Goal: Transaction & Acquisition: Purchase product/service

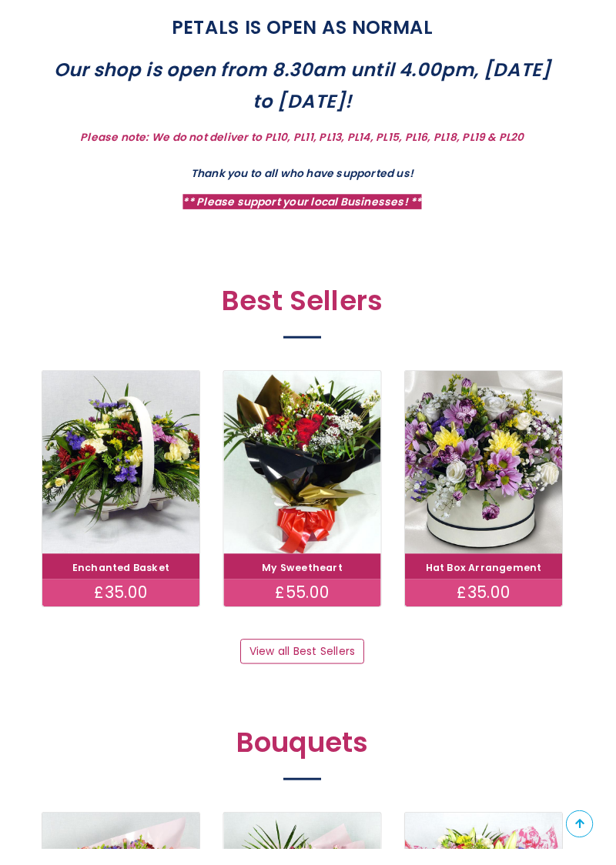
scroll to position [528, 0]
click at [328, 669] on link "View all Best Sellers" at bounding box center [307, 664] width 125 height 26
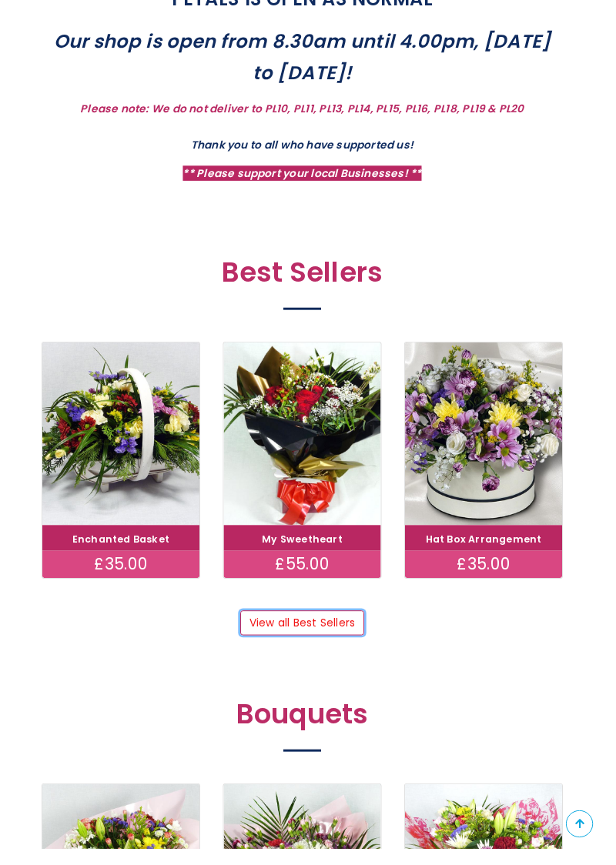
scroll to position [594, 0]
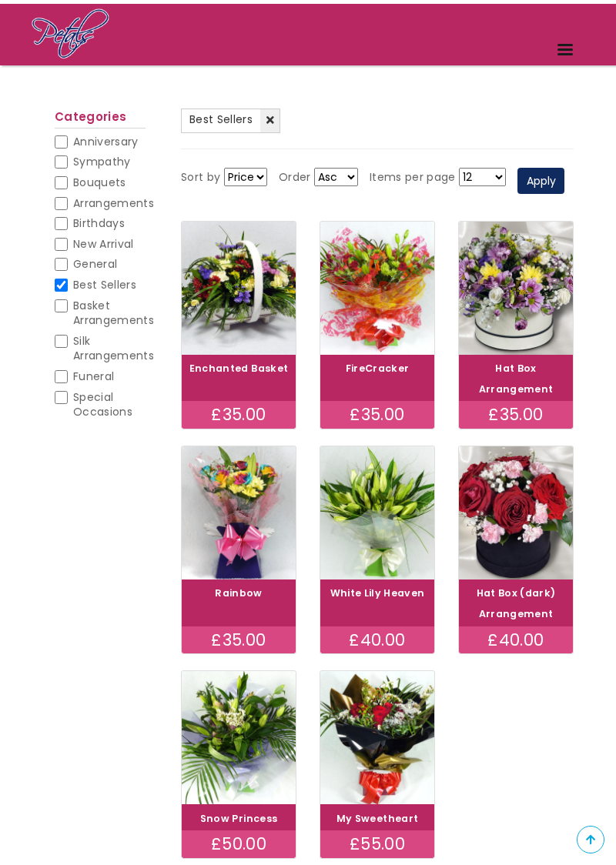
scroll to position [98, 0]
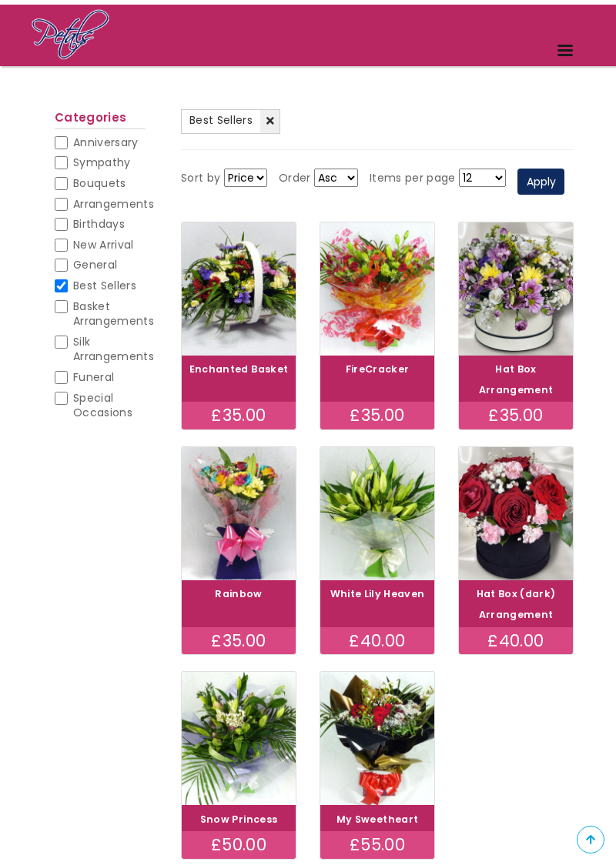
click at [62, 136] on input "Anniversary" at bounding box center [61, 142] width 13 height 13
checkbox input "false"
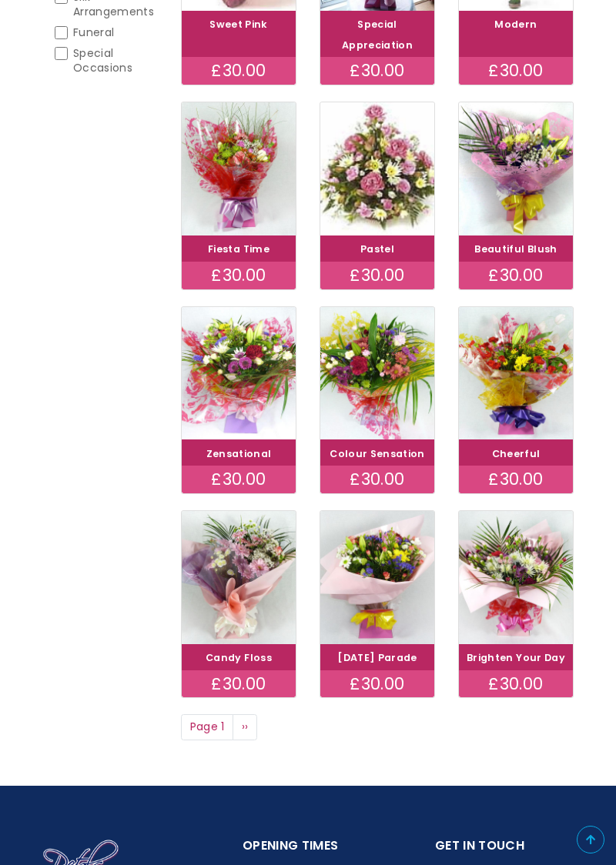
scroll to position [442, 0]
click at [430, 714] on ul "Page 1 Next page ››" at bounding box center [377, 727] width 392 height 26
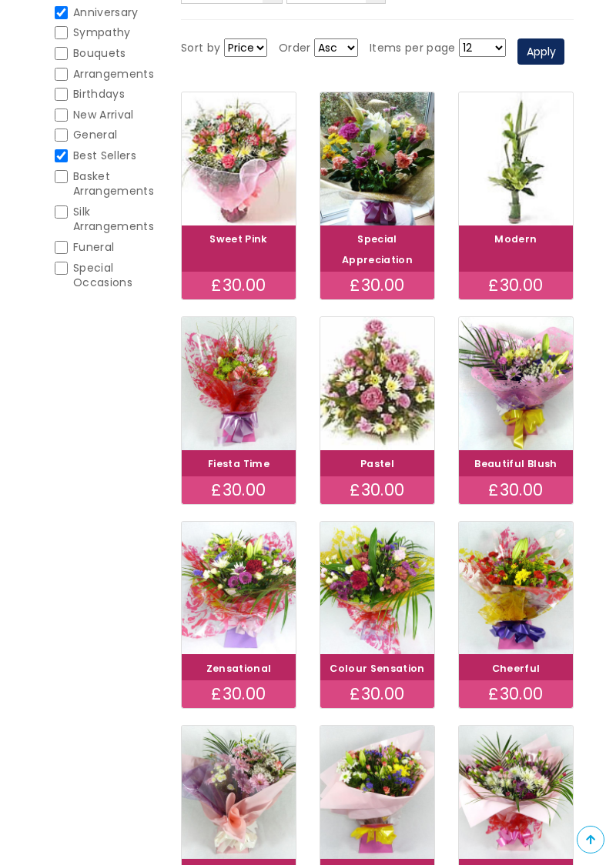
scroll to position [0, 0]
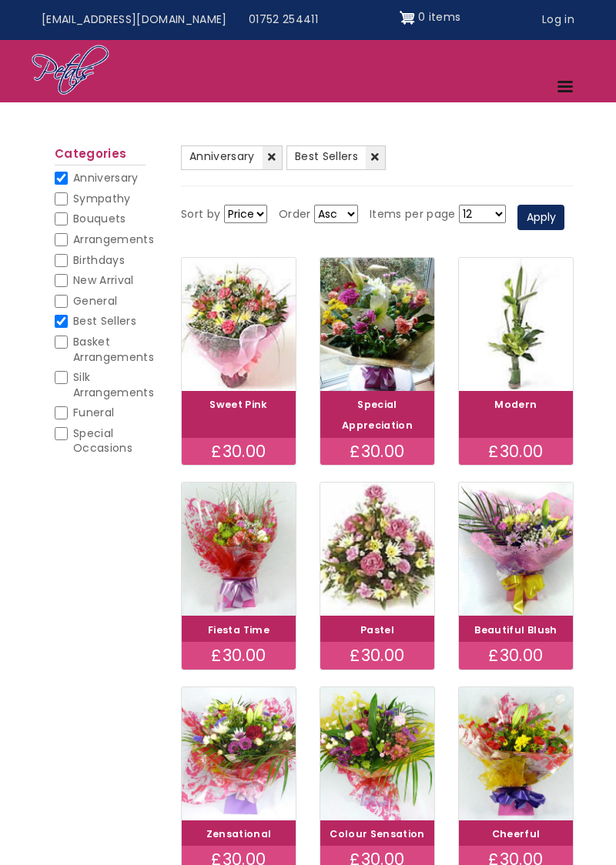
click at [65, 279] on input "New Arrival" at bounding box center [61, 280] width 13 height 13
checkbox input "false"
click at [63, 325] on input "Best Sellers" at bounding box center [61, 321] width 13 height 13
checkbox input "false"
click at [61, 174] on input "Anniversary" at bounding box center [61, 178] width 13 height 13
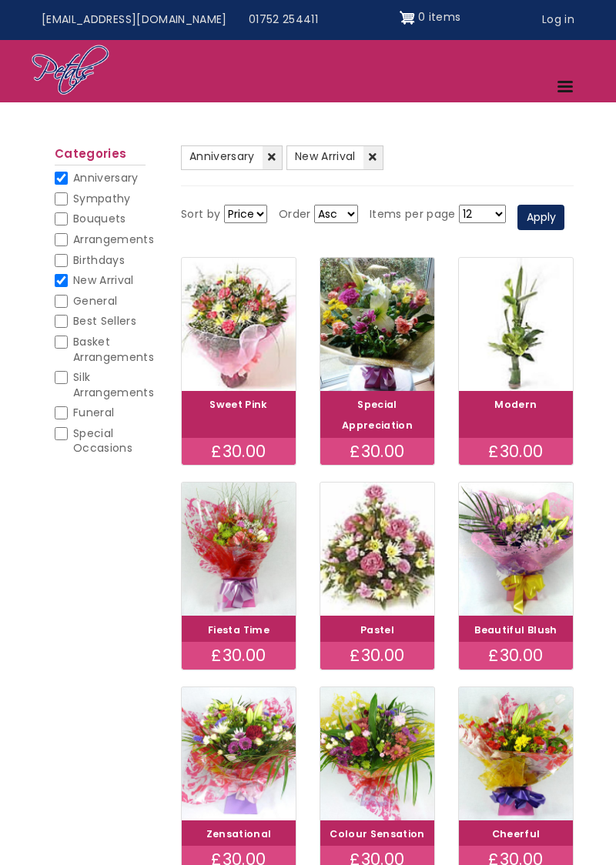
checkbox input "false"
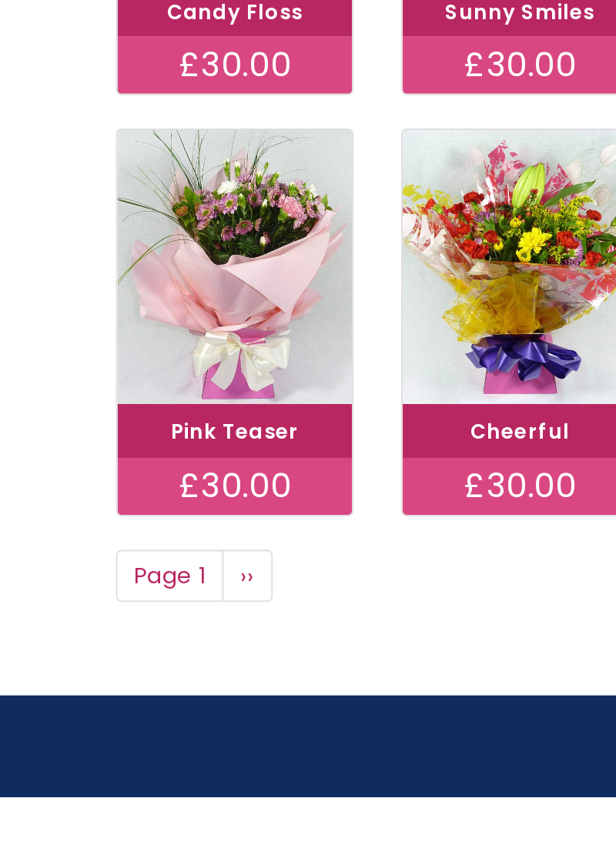
scroll to position [394, 0]
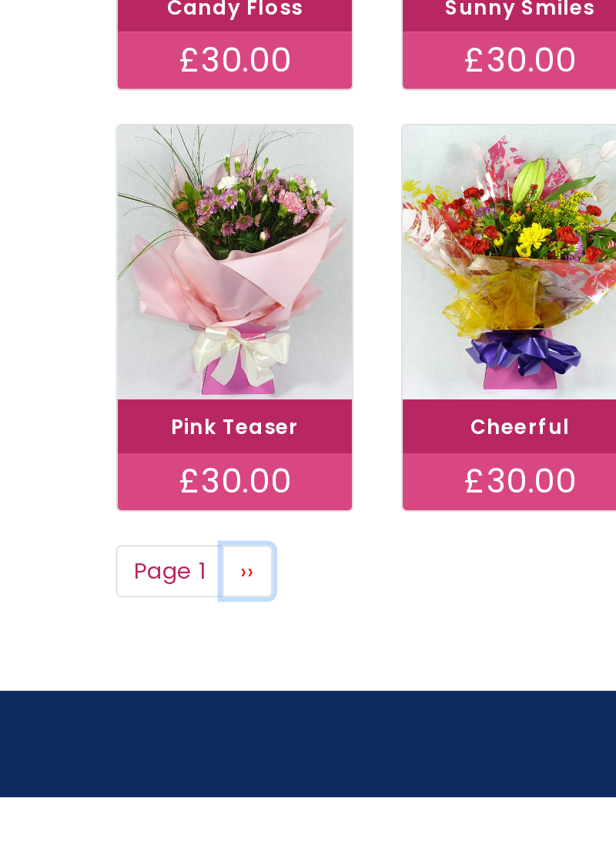
click at [250, 752] on link "Next page ››" at bounding box center [244, 755] width 25 height 26
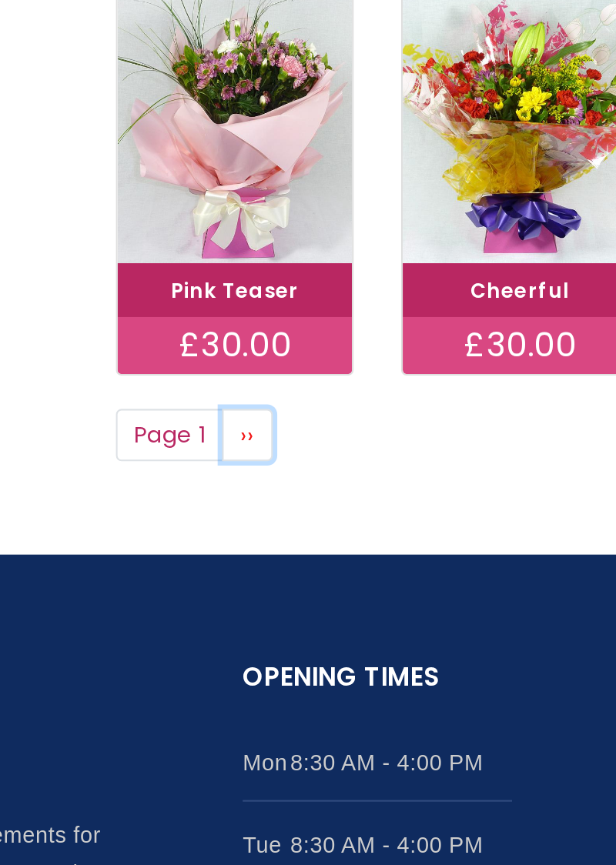
scroll to position [495, 0]
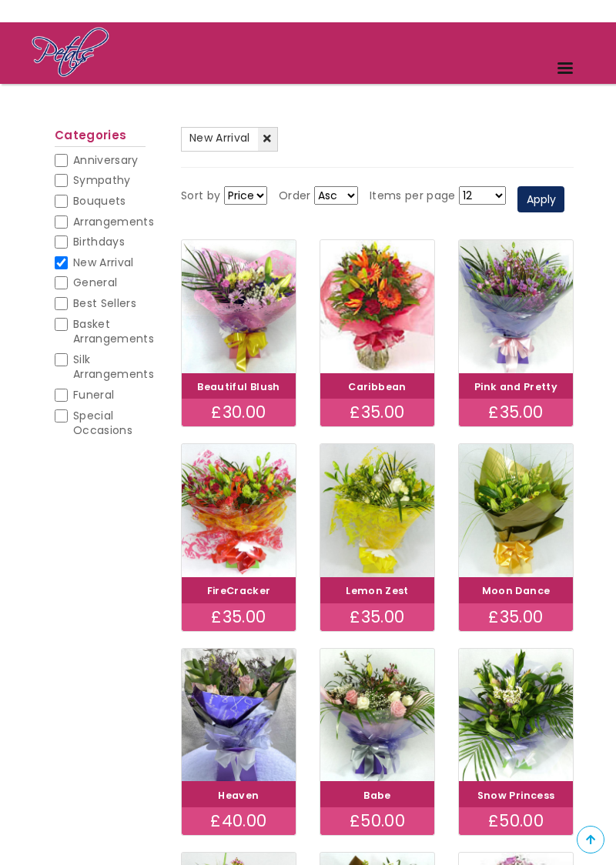
scroll to position [80, 0]
click at [76, 258] on span "New Arrival" at bounding box center [103, 262] width 61 height 15
click at [68, 258] on input "New Arrival" at bounding box center [61, 262] width 13 height 13
checkbox input "false"
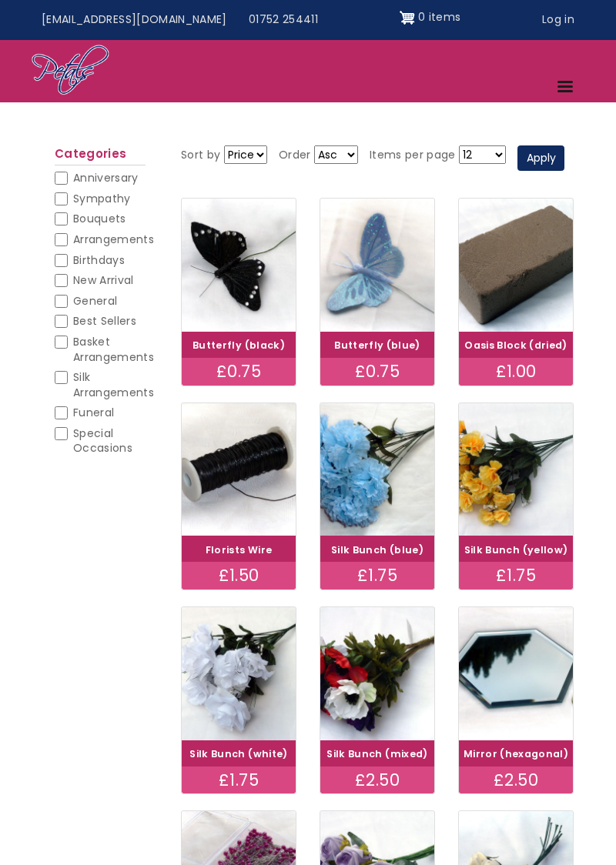
click at [65, 301] on input "General" at bounding box center [61, 301] width 13 height 13
checkbox input "false"
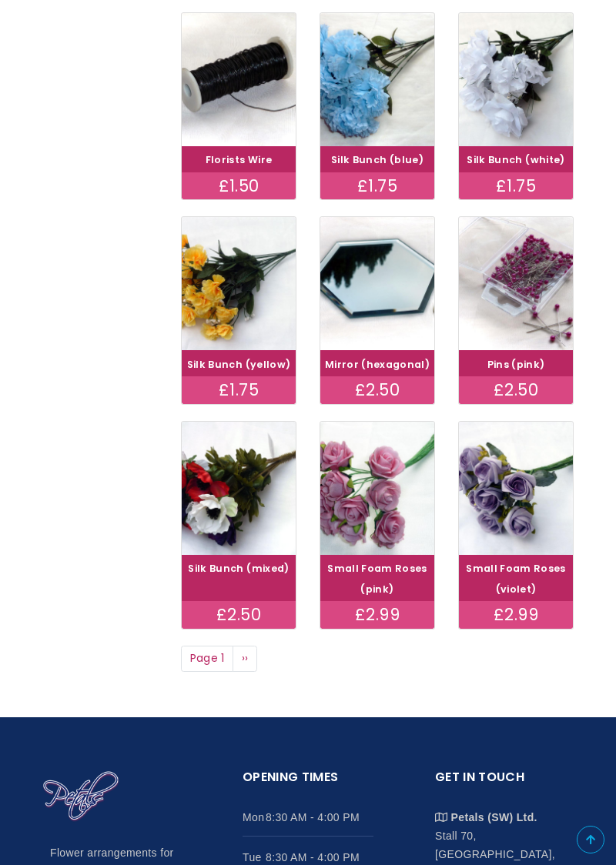
scroll to position [598, 0]
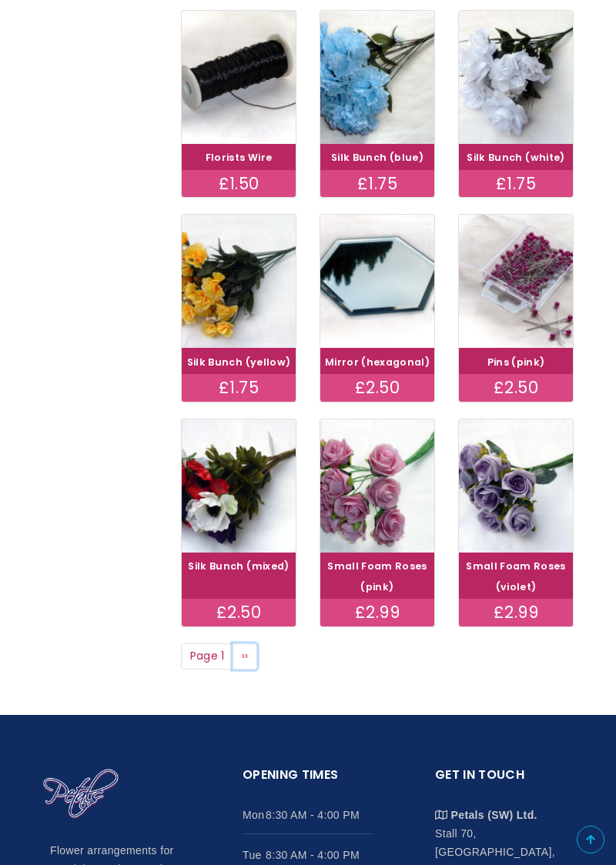
click at [252, 651] on link "Next page ››" at bounding box center [244, 656] width 25 height 26
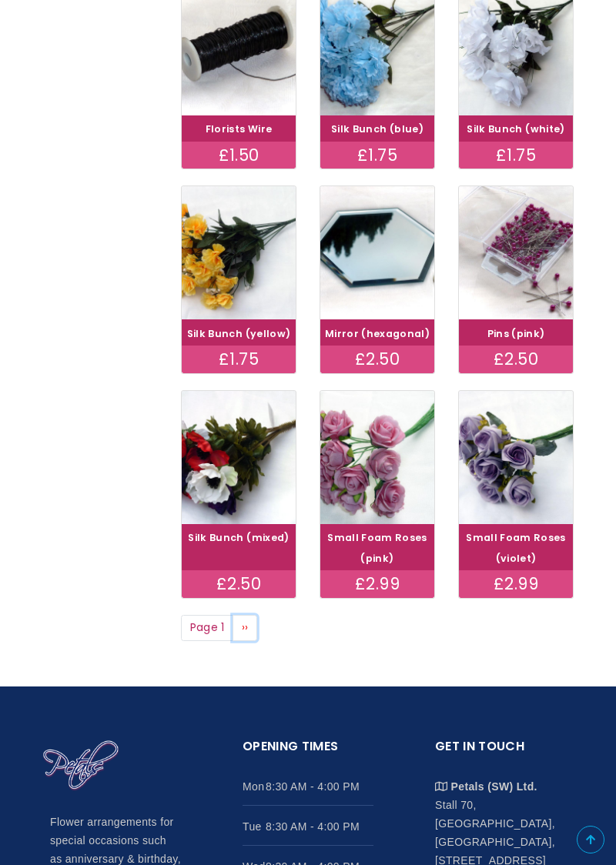
scroll to position [662, 0]
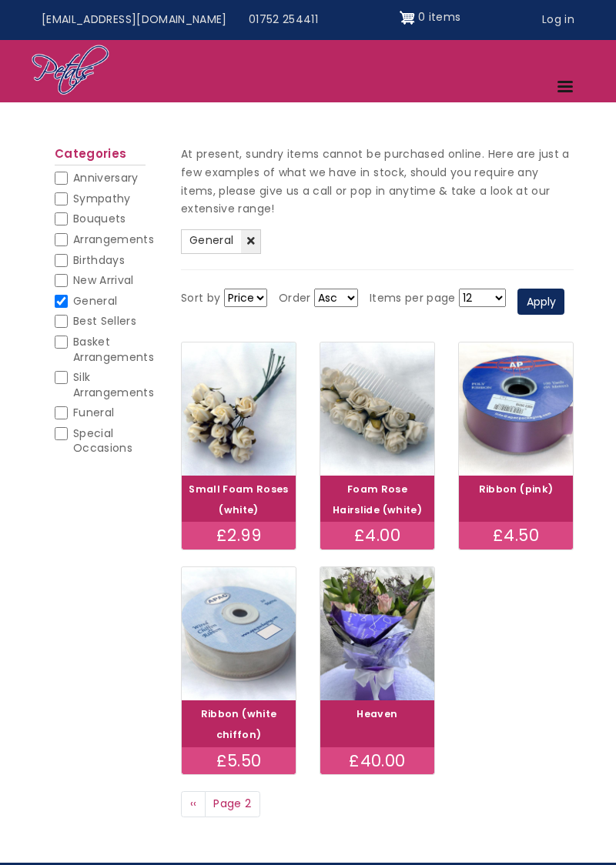
click at [65, 300] on input "General" at bounding box center [61, 301] width 13 height 13
checkbox input "false"
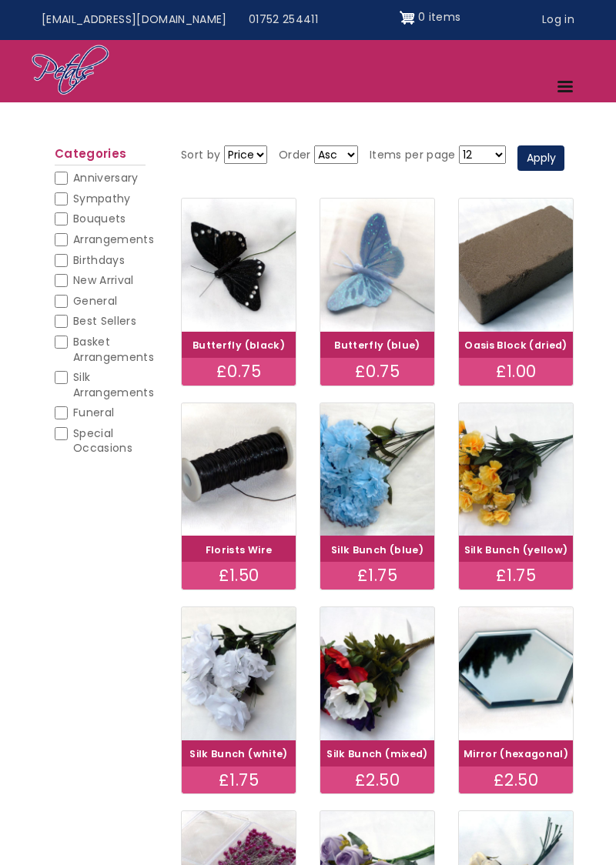
click at [65, 241] on input "Arrangements" at bounding box center [61, 239] width 13 height 13
checkbox input "false"
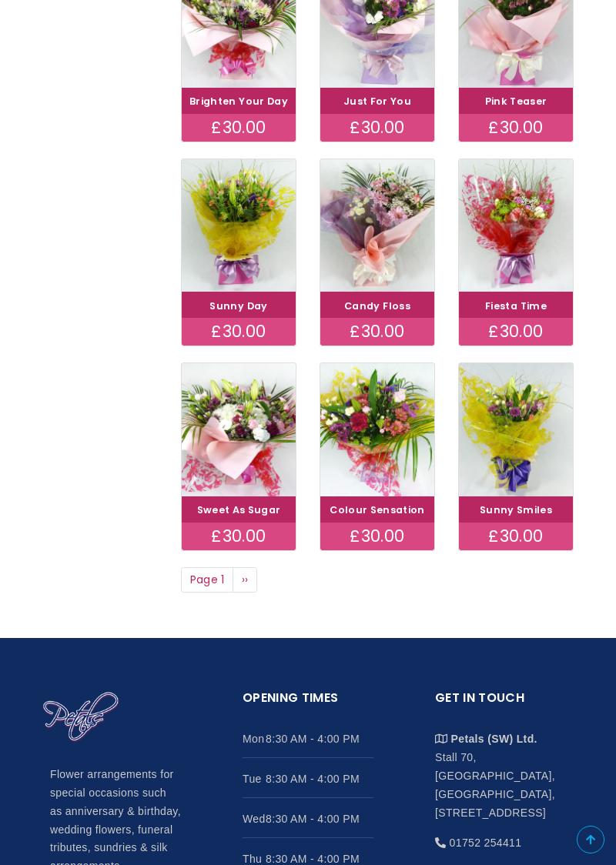
scroll to position [570, 0]
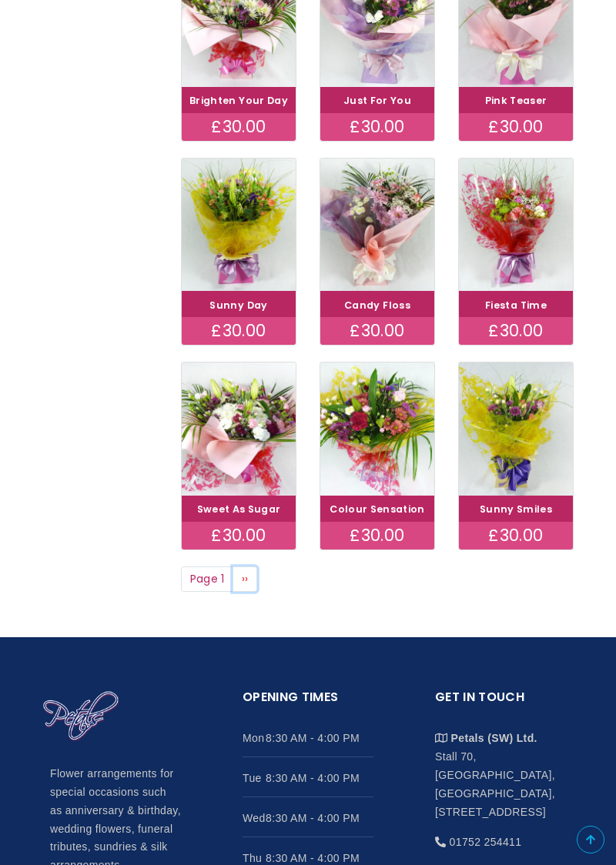
click at [252, 577] on link "Next page ››" at bounding box center [244, 579] width 25 height 26
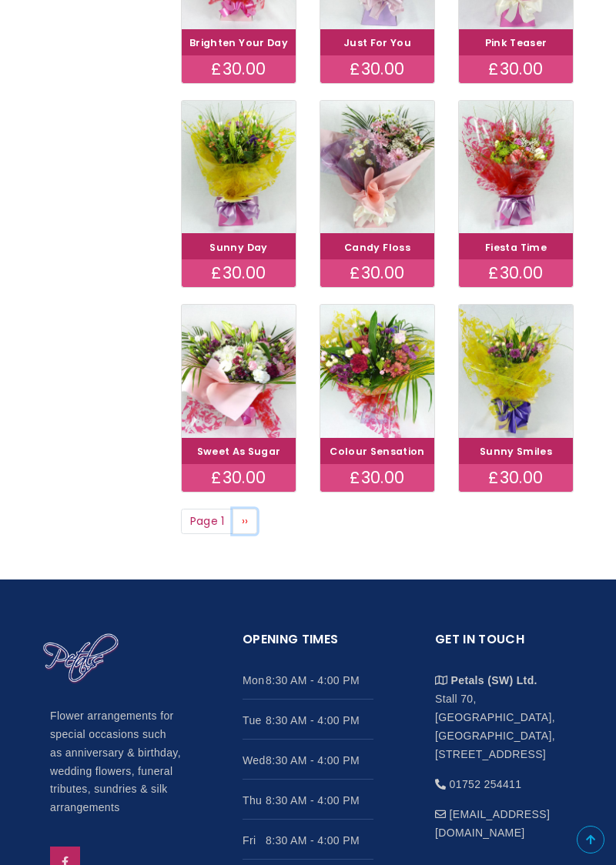
scroll to position [635, 0]
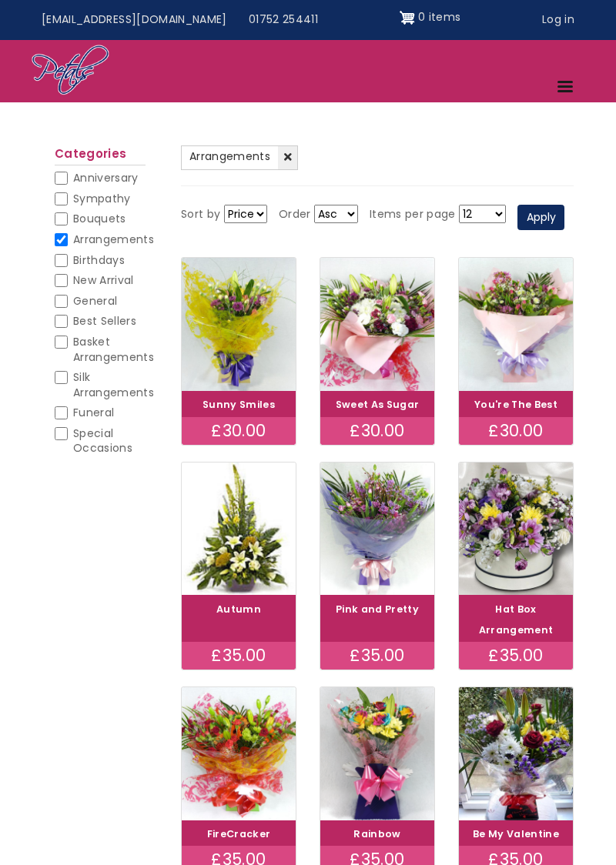
click at [240, 546] on img at bounding box center [239, 528] width 114 height 133
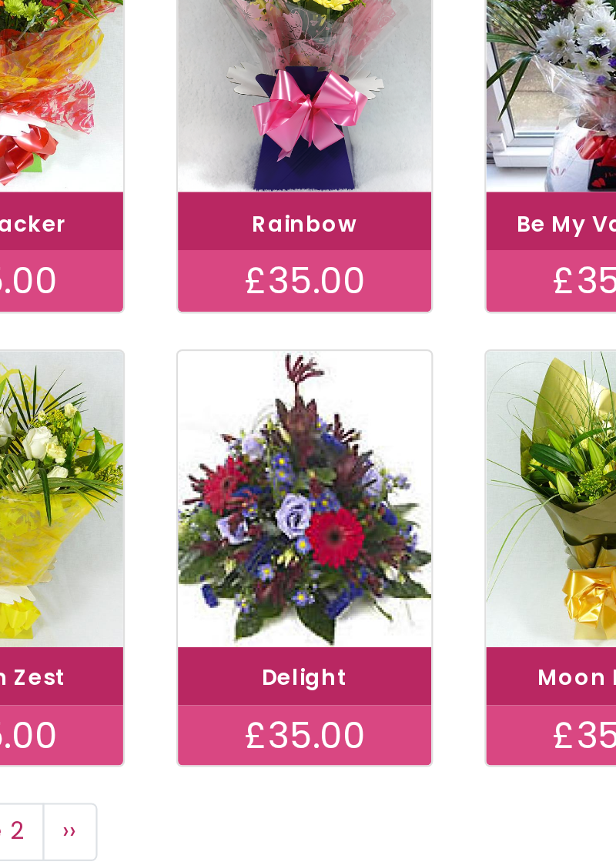
scroll to position [509, 0]
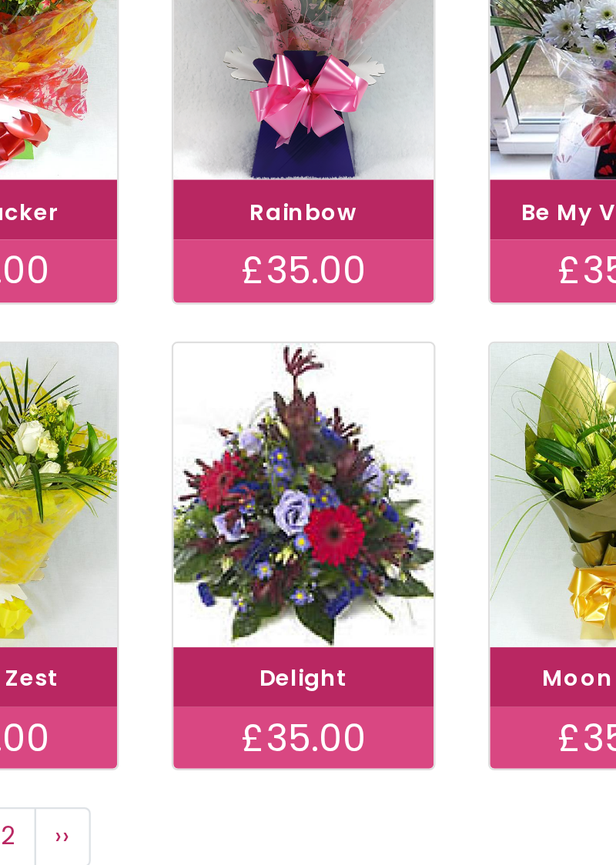
click at [511, 429] on div "FireCracker £35.00 Rainbow £35.00 Be My Valentine £35.00" at bounding box center [376, 342] width 415 height 204
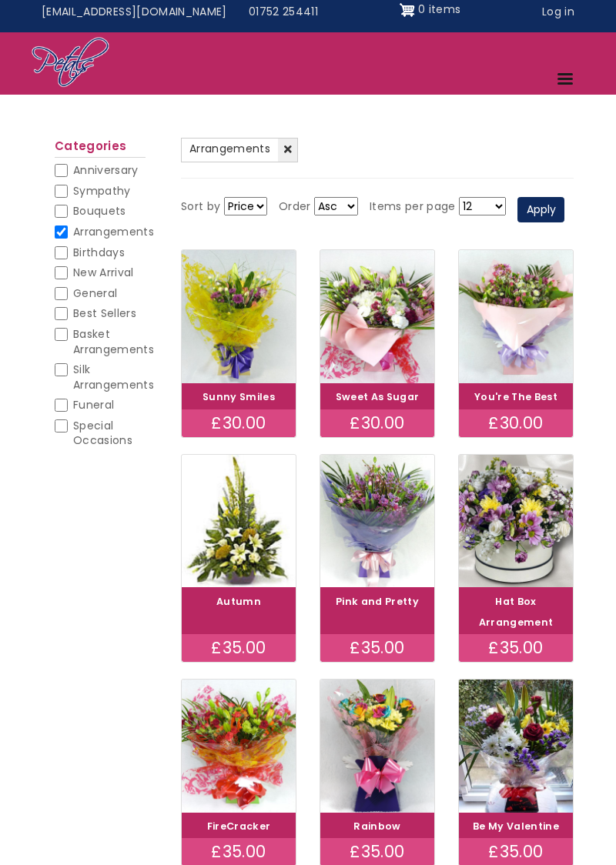
scroll to position [5, 0]
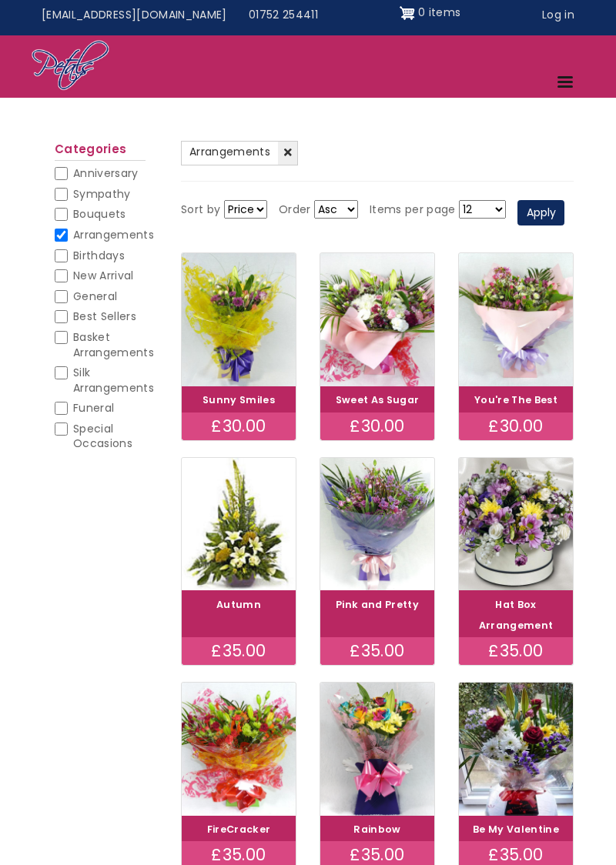
click at [75, 343] on span "Basket Arrangements" at bounding box center [113, 344] width 81 height 31
click at [68, 343] on input "Basket Arrangements" at bounding box center [61, 337] width 13 height 13
checkbox input "false"
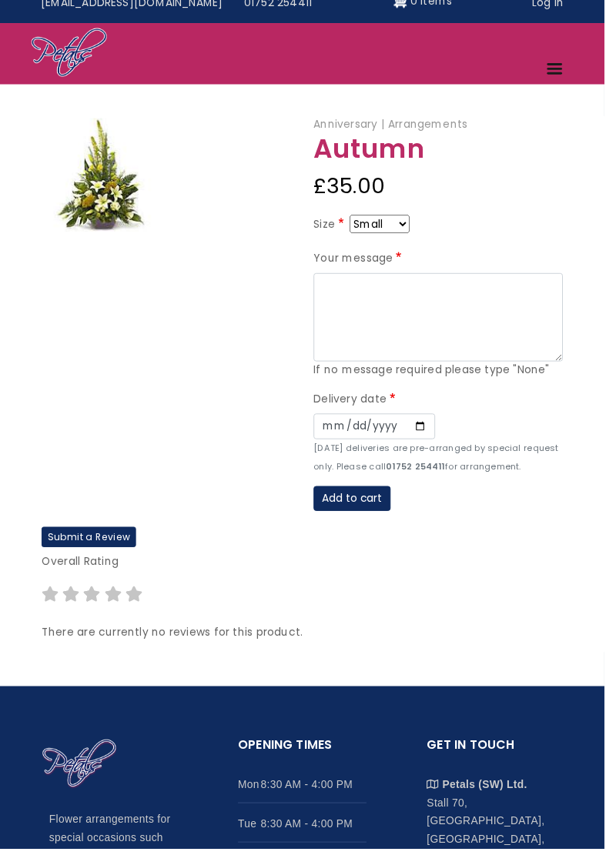
scroll to position [25, 0]
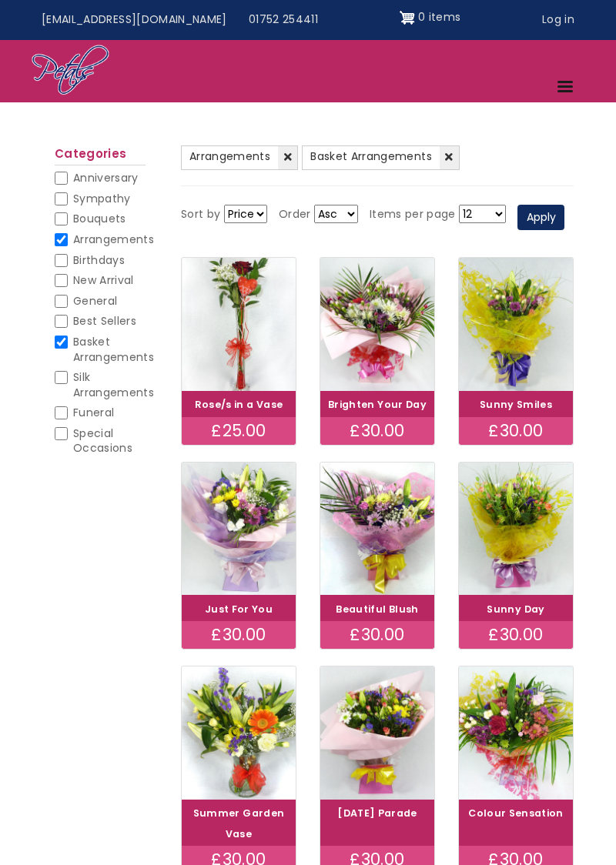
click at [75, 240] on span "Arrangements" at bounding box center [113, 239] width 81 height 15
click at [68, 240] on input "Arrangements" at bounding box center [61, 239] width 13 height 13
checkbox input "false"
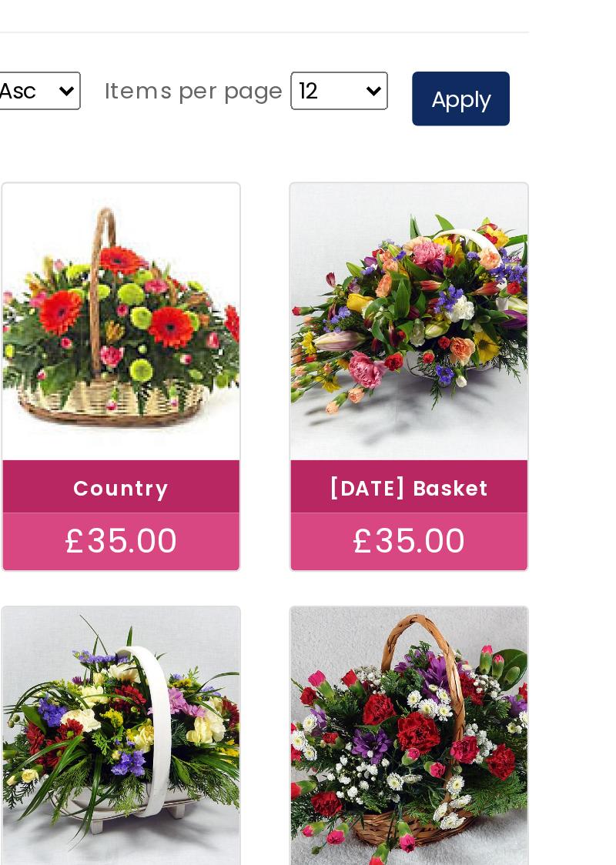
scroll to position [127, 0]
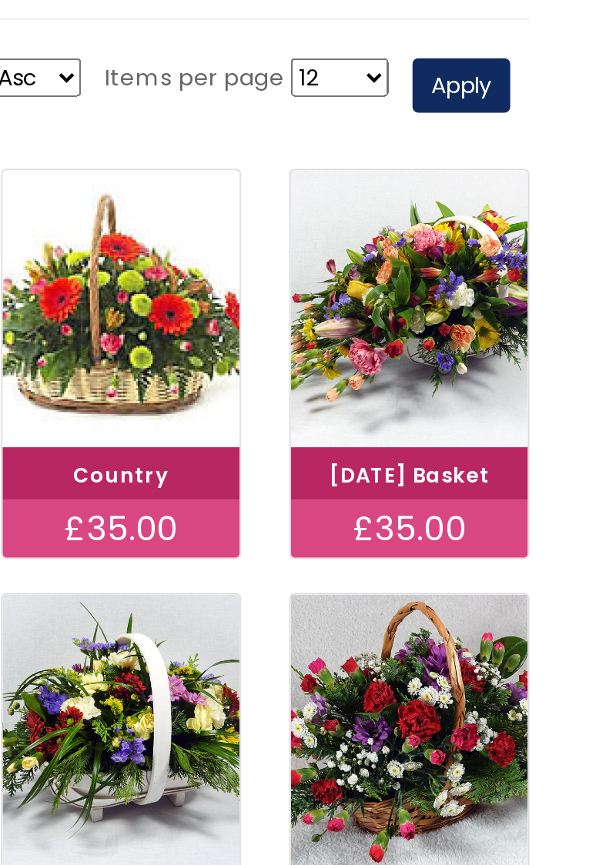
click at [529, 366] on div "£35.00" at bounding box center [516, 366] width 114 height 28
click at [521, 263] on img at bounding box center [516, 259] width 114 height 133
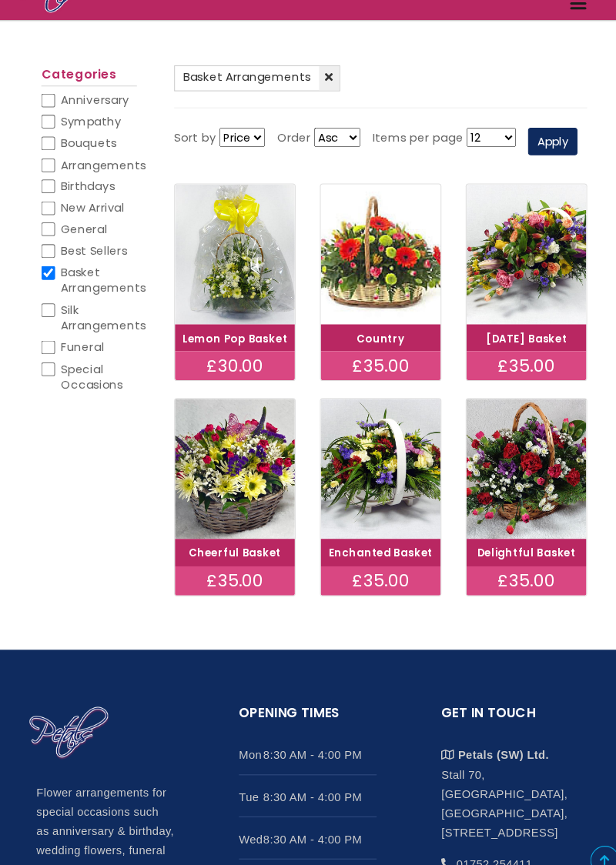
scroll to position [123, 0]
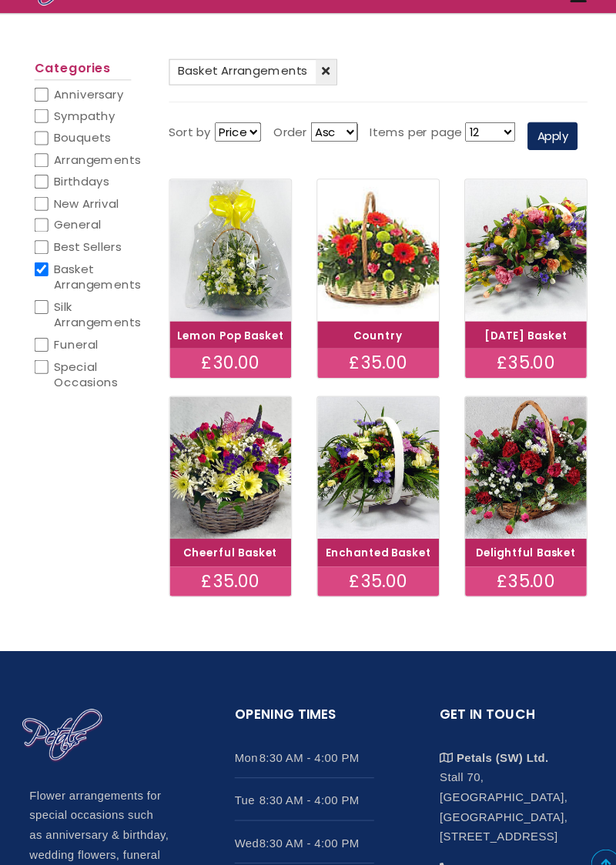
click at [240, 490] on img at bounding box center [239, 467] width 114 height 133
click at [391, 280] on img at bounding box center [377, 263] width 114 height 133
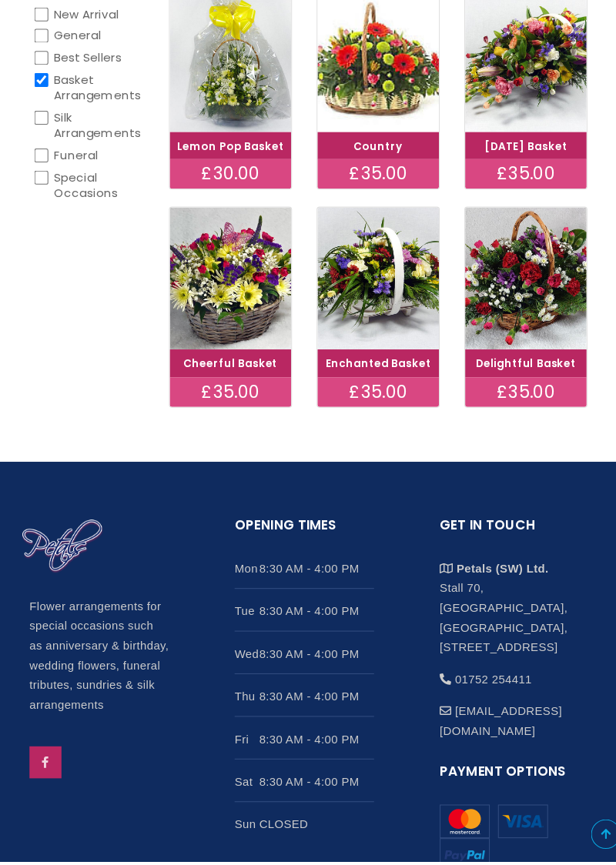
scroll to position [273, 0]
click at [389, 328] on img at bounding box center [377, 317] width 114 height 133
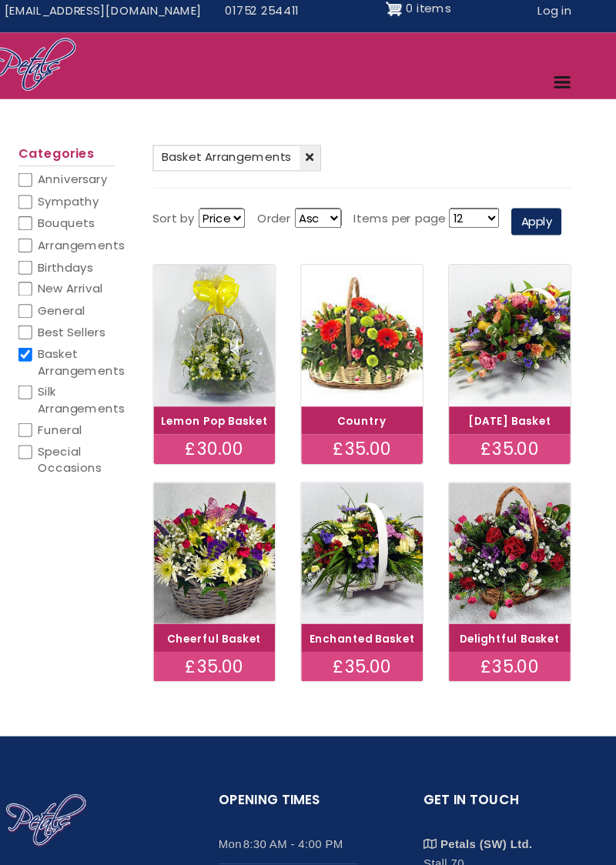
scroll to position [8, 0]
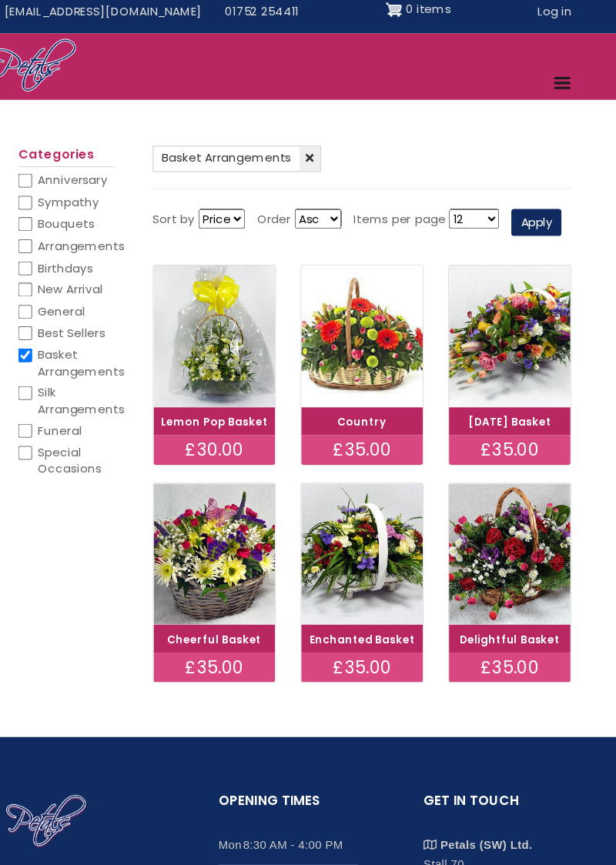
click at [75, 342] on span "Basket Arrangements" at bounding box center [113, 340] width 81 height 31
click at [68, 340] on input "Basket Arrangements" at bounding box center [61, 333] width 13 height 13
checkbox input "false"
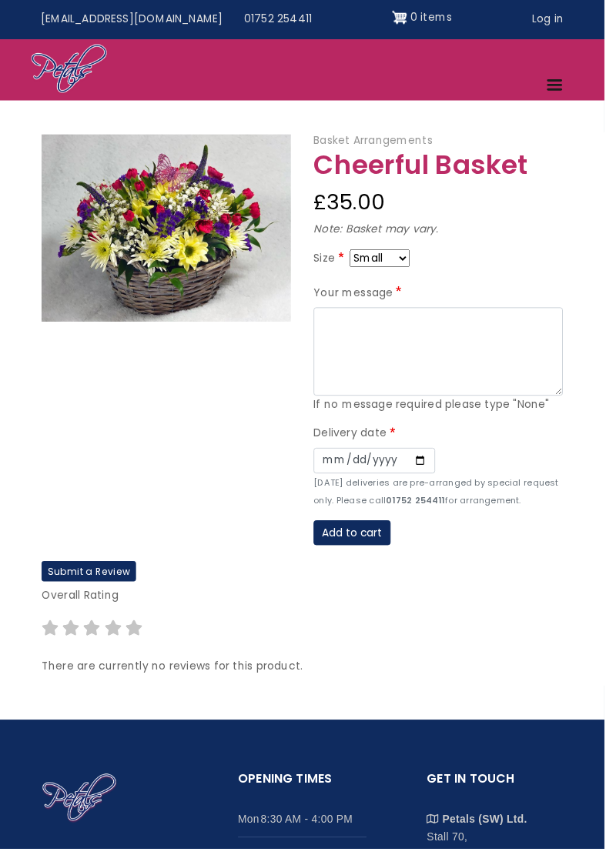
click at [415, 269] on select "Small Medium Large" at bounding box center [386, 263] width 61 height 18
select select "9"
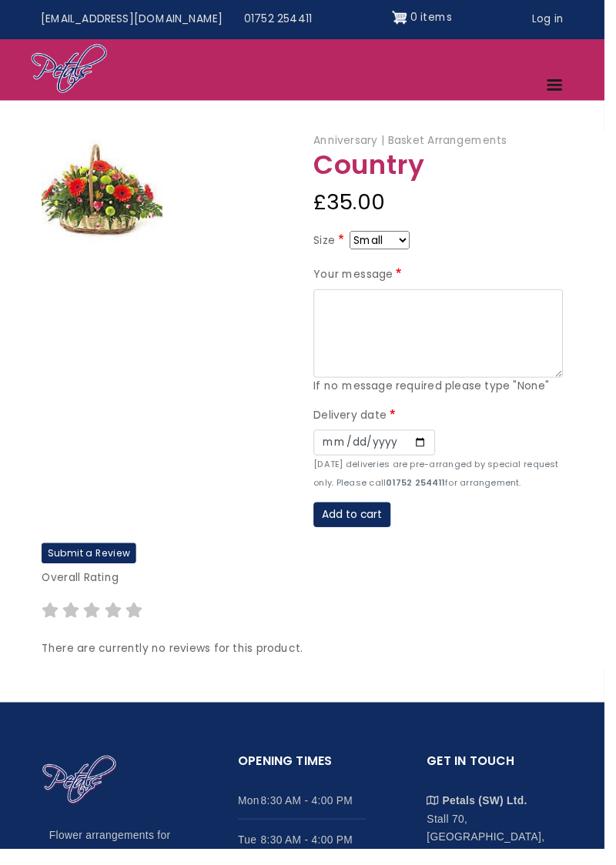
click at [415, 249] on select "Small Medium Large" at bounding box center [386, 244] width 61 height 18
select select "9"
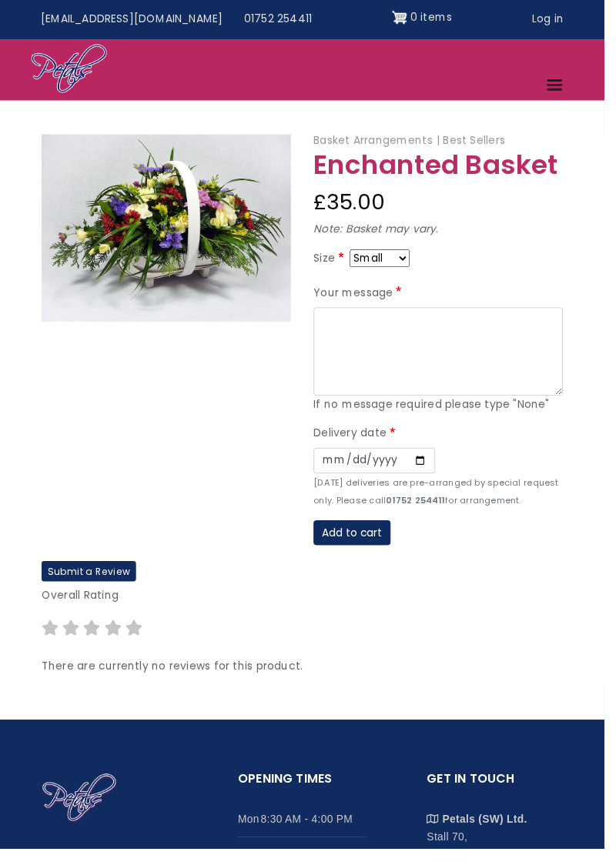
click at [415, 269] on select "Small Medium Large" at bounding box center [386, 263] width 61 height 18
select select "9"
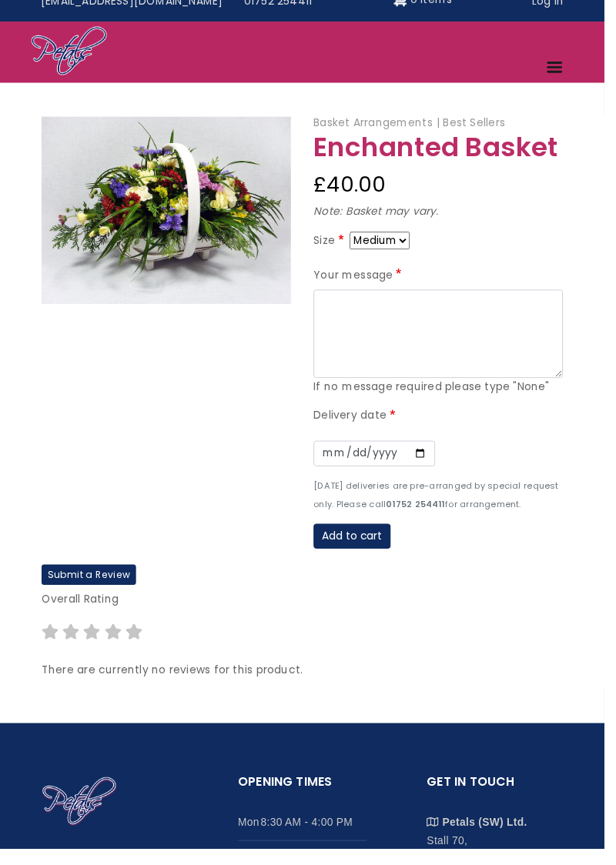
scroll to position [35, 0]
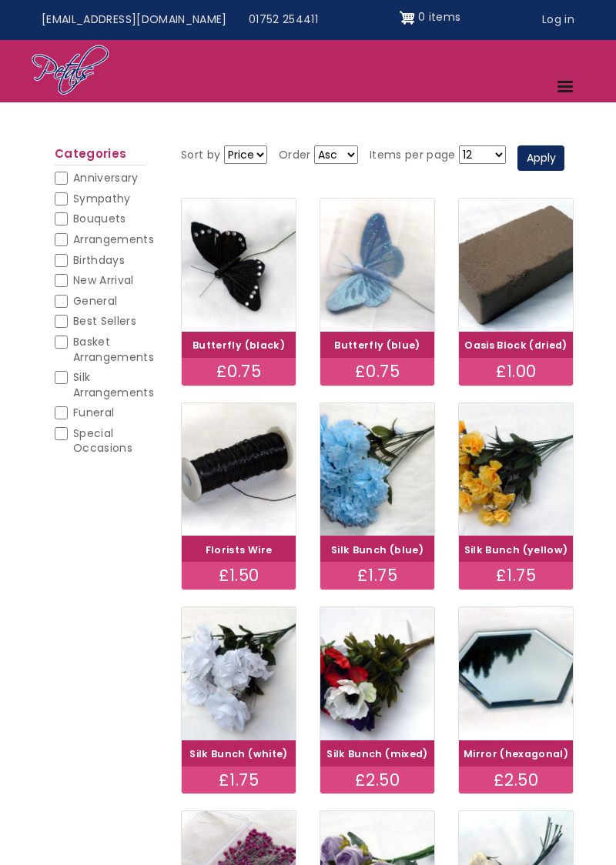
click at [65, 304] on input "General" at bounding box center [61, 301] width 13 height 13
checkbox input "false"
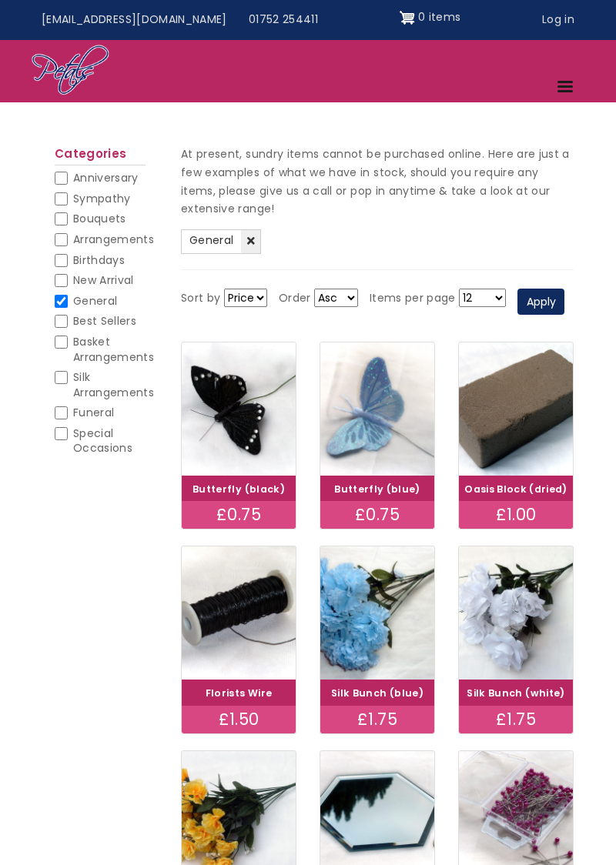
click at [65, 265] on input "Birthdays" at bounding box center [61, 260] width 13 height 13
checkbox input "false"
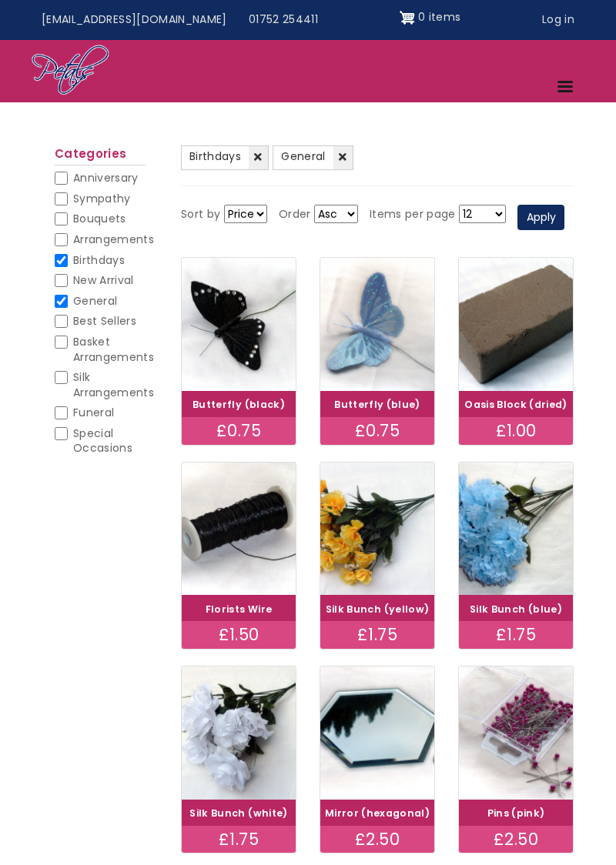
click at [75, 307] on span "General" at bounding box center [95, 300] width 44 height 15
click at [68, 307] on input "General" at bounding box center [61, 301] width 13 height 13
checkbox input "false"
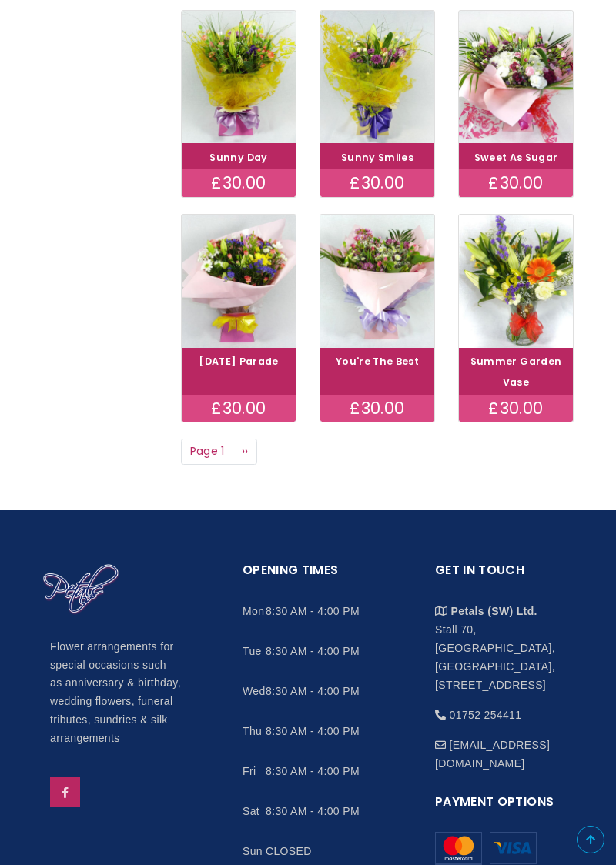
scroll to position [719, 0]
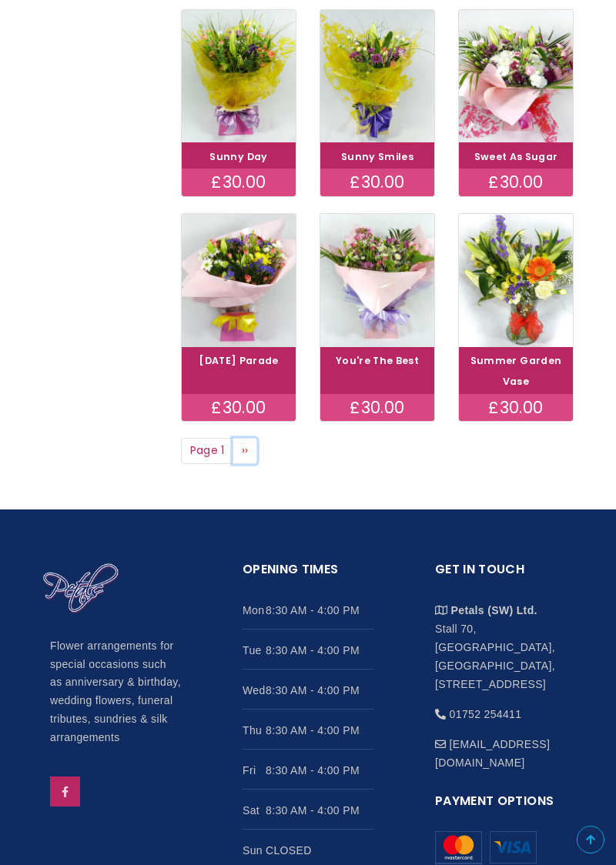
click at [251, 451] on link "Next page ››" at bounding box center [244, 451] width 25 height 26
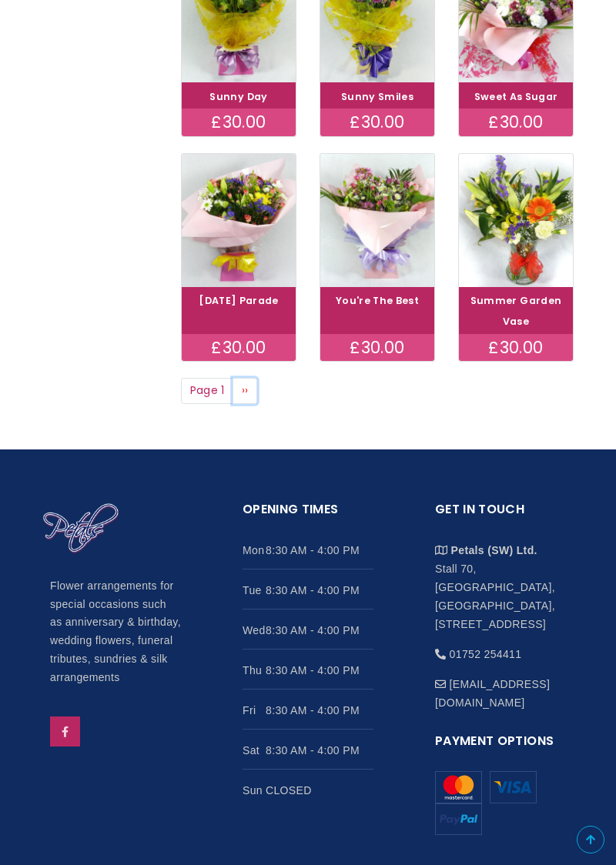
scroll to position [783, 0]
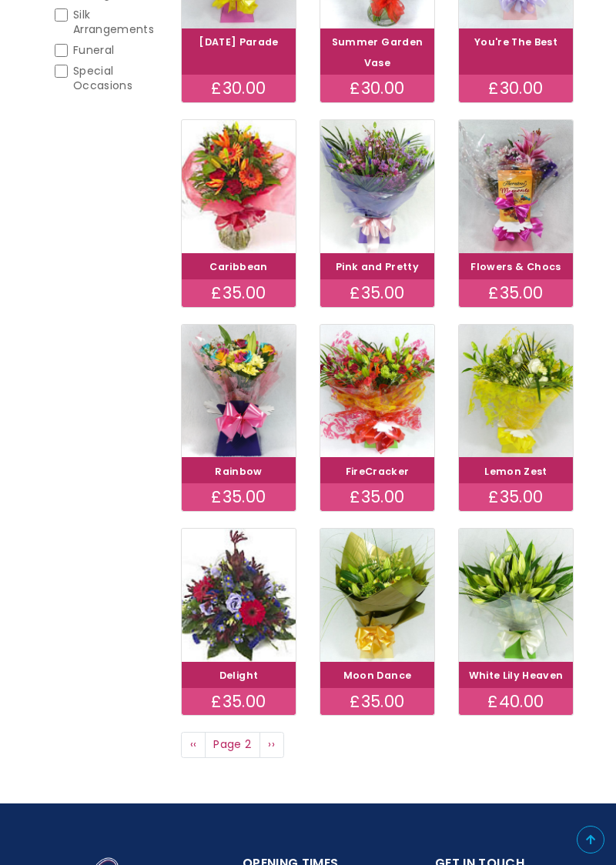
scroll to position [425, 0]
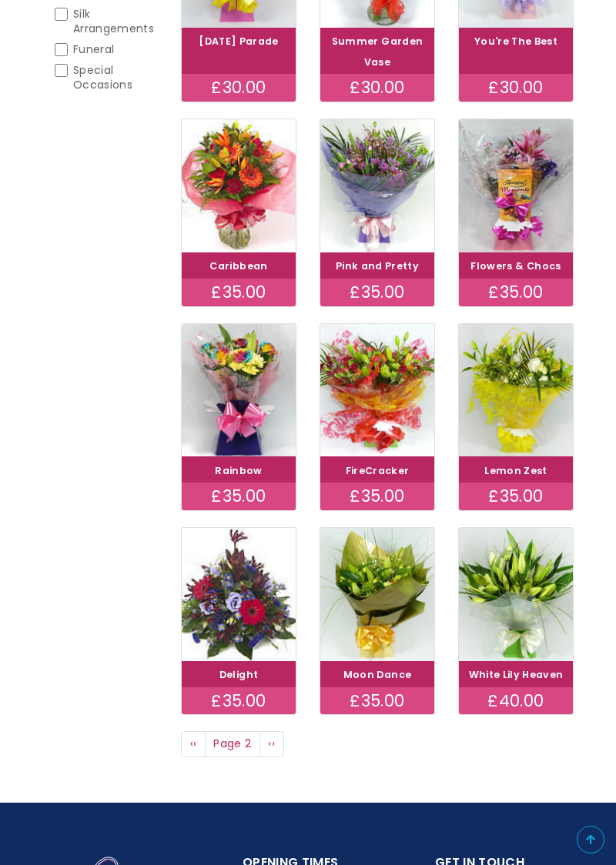
click at [382, 402] on img at bounding box center [377, 390] width 114 height 133
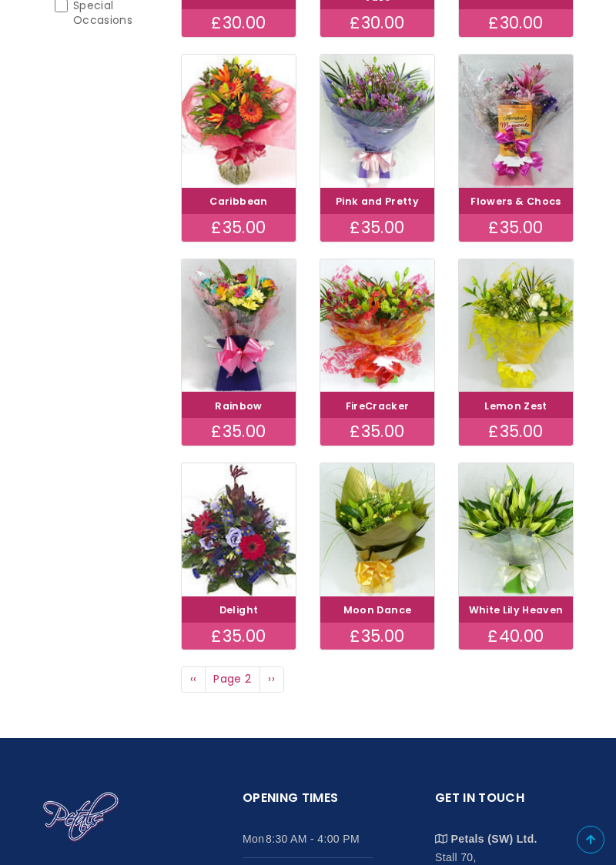
click at [242, 113] on img at bounding box center [239, 121] width 114 height 133
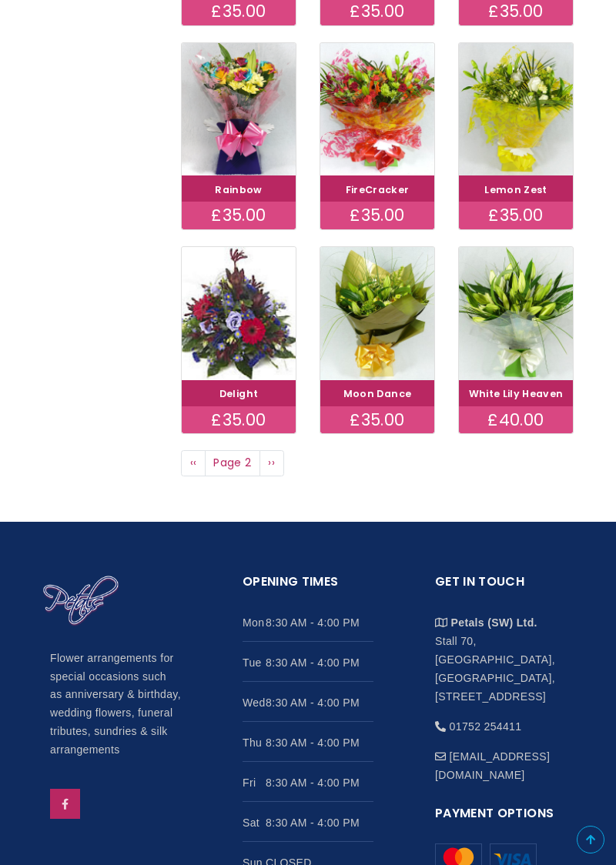
scroll to position [708, 0]
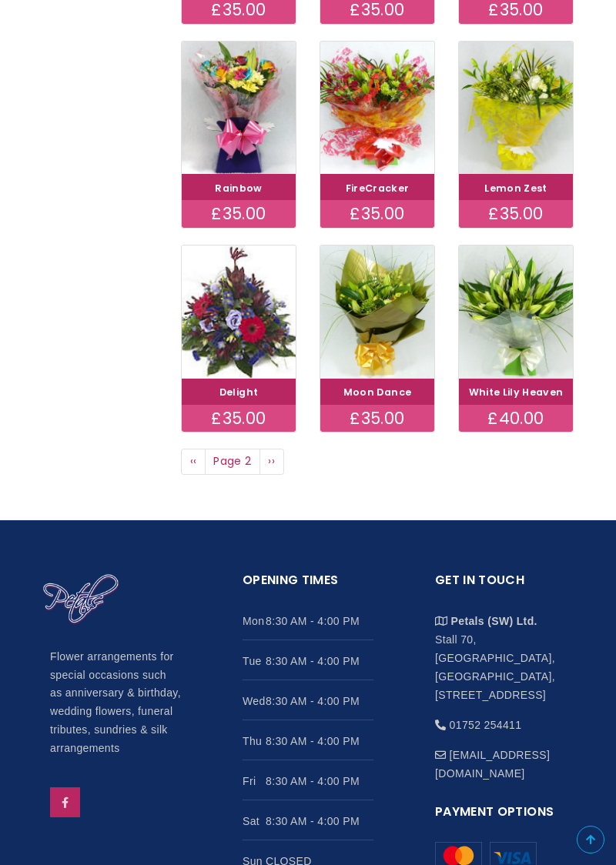
click at [249, 326] on img at bounding box center [239, 311] width 114 height 133
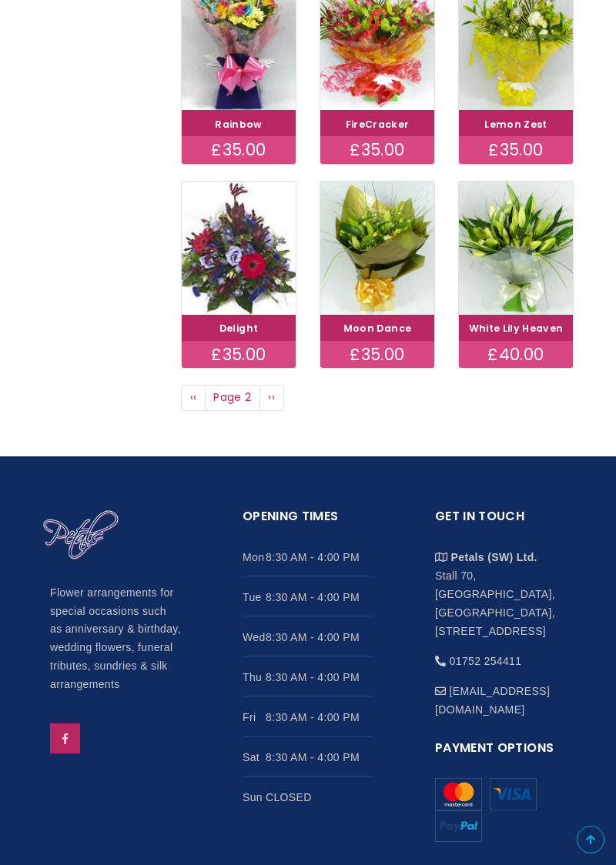
scroll to position [772, 0]
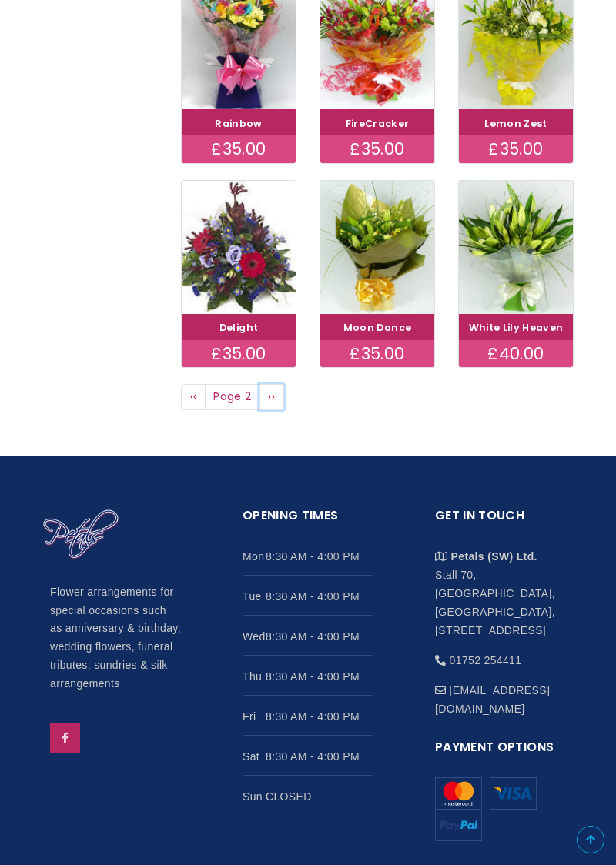
click at [279, 402] on link "Next page ››" at bounding box center [271, 397] width 25 height 26
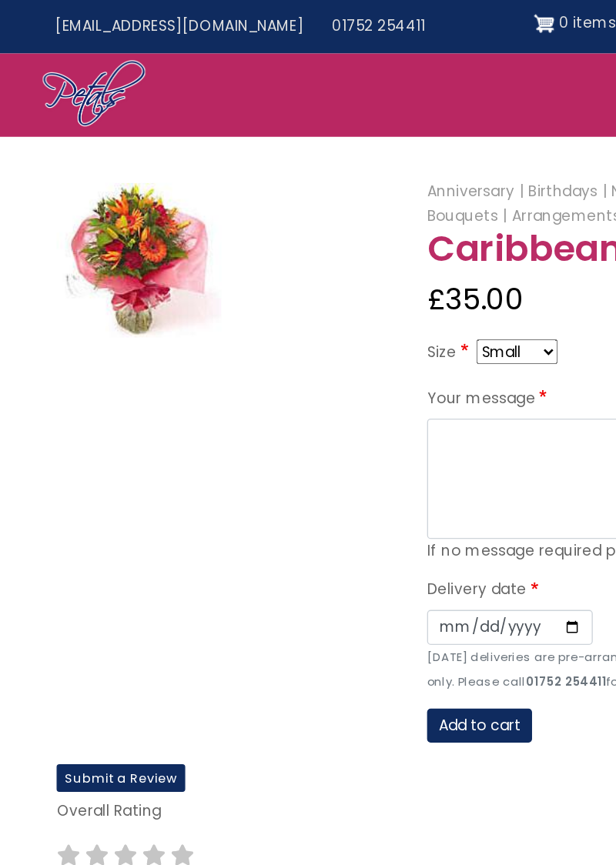
click at [414, 265] on select "Small Medium Large" at bounding box center [386, 263] width 61 height 18
select select "9"
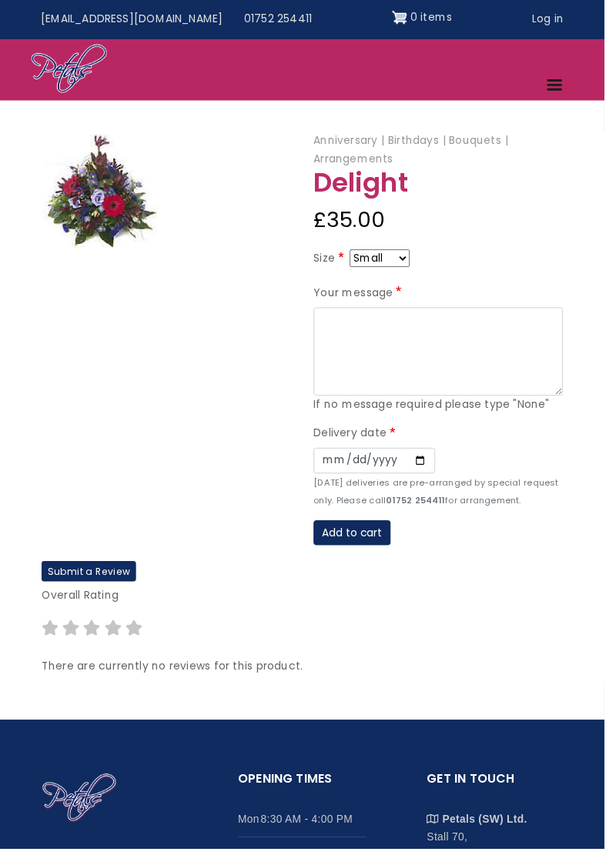
click at [415, 265] on select "Small Medium Large" at bounding box center [386, 263] width 61 height 18
select select "9"
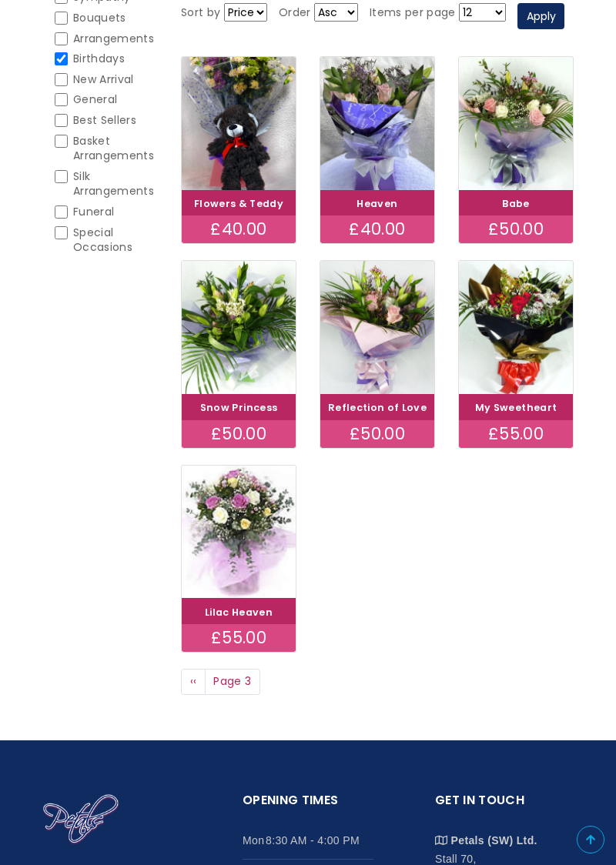
scroll to position [264, 0]
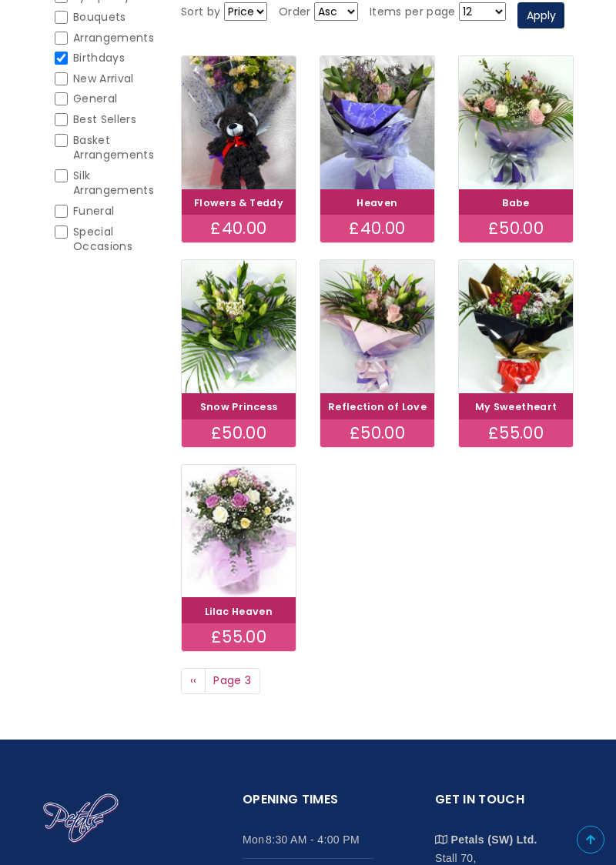
click at [249, 682] on span "Page 3" at bounding box center [232, 681] width 55 height 26
click at [190, 683] on span "‹‹" at bounding box center [193, 679] width 7 height 15
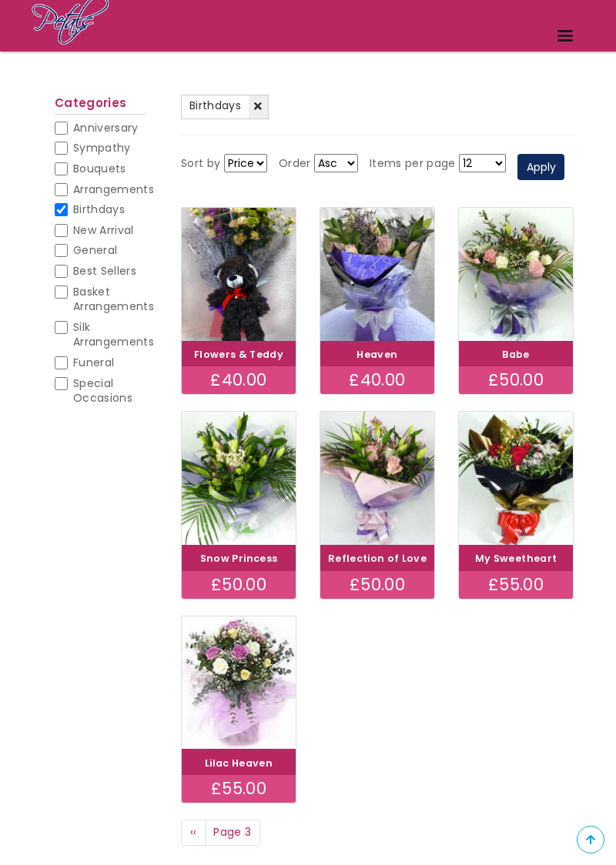
scroll to position [0, 0]
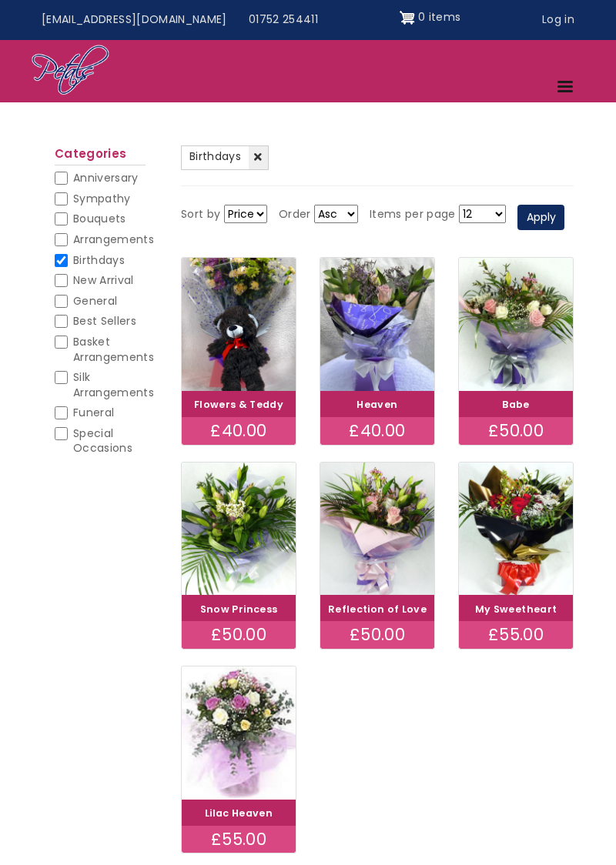
click at [62, 242] on input "Arrangements" at bounding box center [61, 239] width 13 height 13
checkbox input "false"
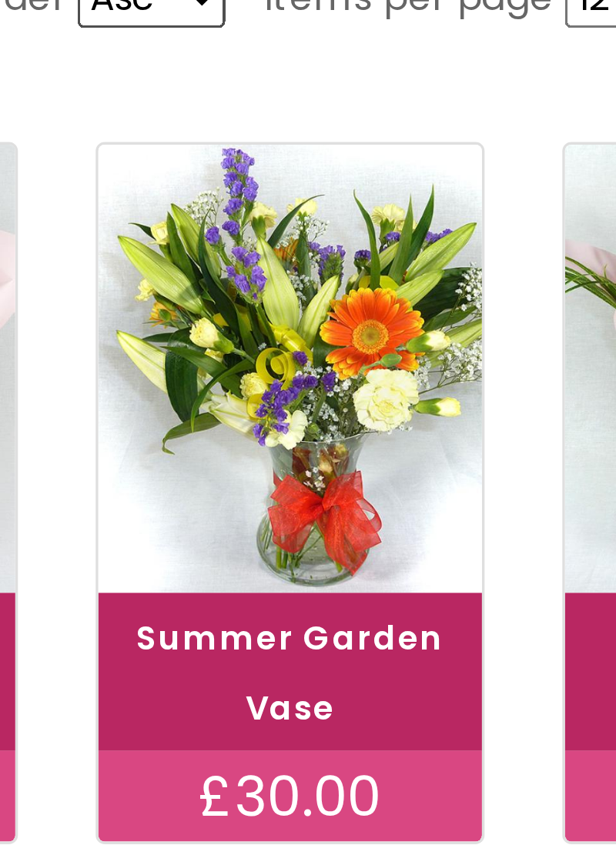
click at [469, 284] on img at bounding box center [516, 324] width 114 height 133
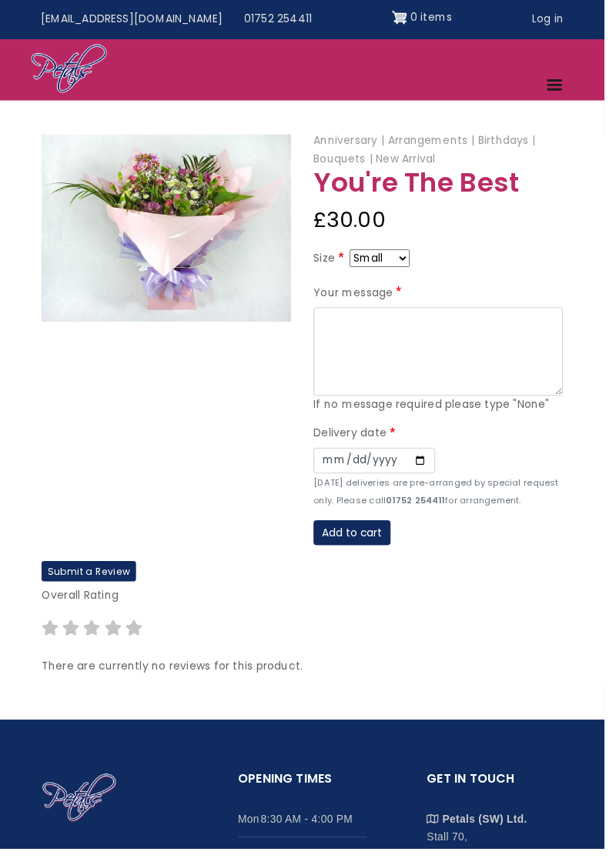
click at [194, 215] on img at bounding box center [169, 232] width 254 height 191
click at [174, 192] on img at bounding box center [169, 232] width 254 height 191
click at [206, 243] on img at bounding box center [169, 232] width 254 height 191
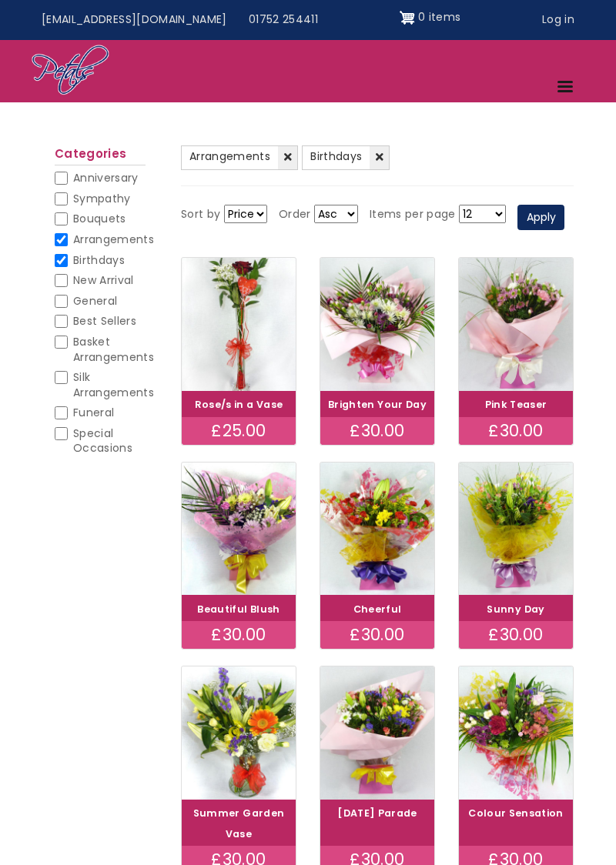
click at [74, 346] on span "Basket Arrangements" at bounding box center [113, 349] width 81 height 31
click at [68, 346] on input "Basket Arrangements" at bounding box center [61, 341] width 13 height 13
checkbox input "false"
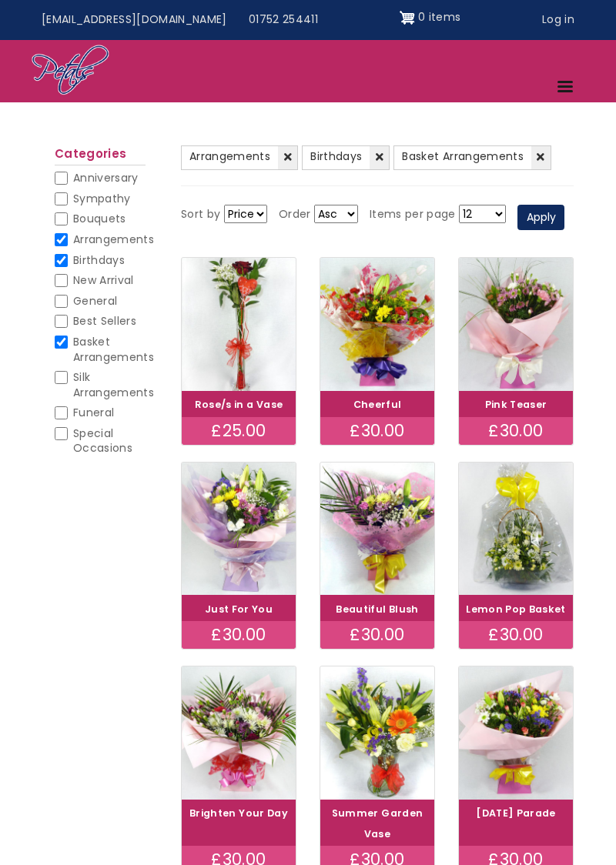
click at [78, 264] on span "Birthdays" at bounding box center [99, 259] width 52 height 15
click at [68, 264] on input "Birthdays" at bounding box center [61, 260] width 13 height 13
checkbox input "false"
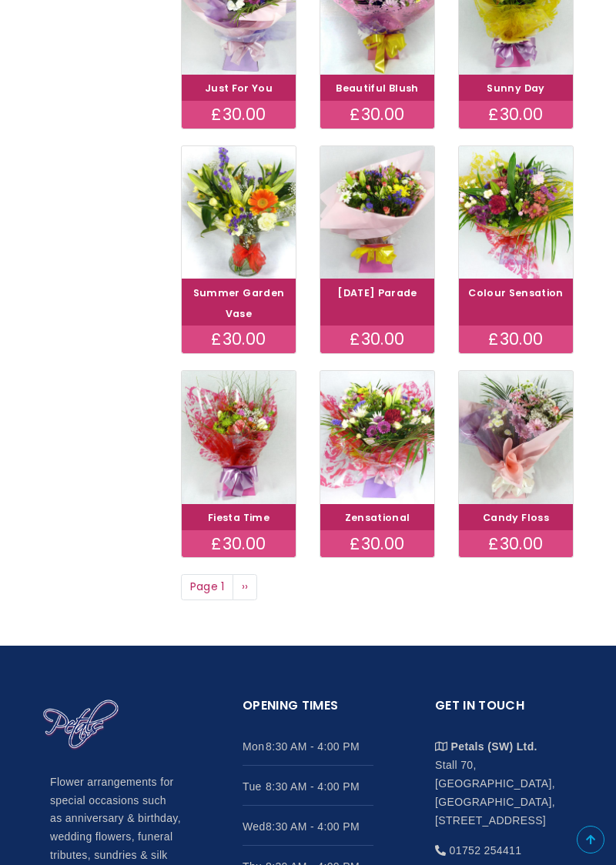
scroll to position [584, 0]
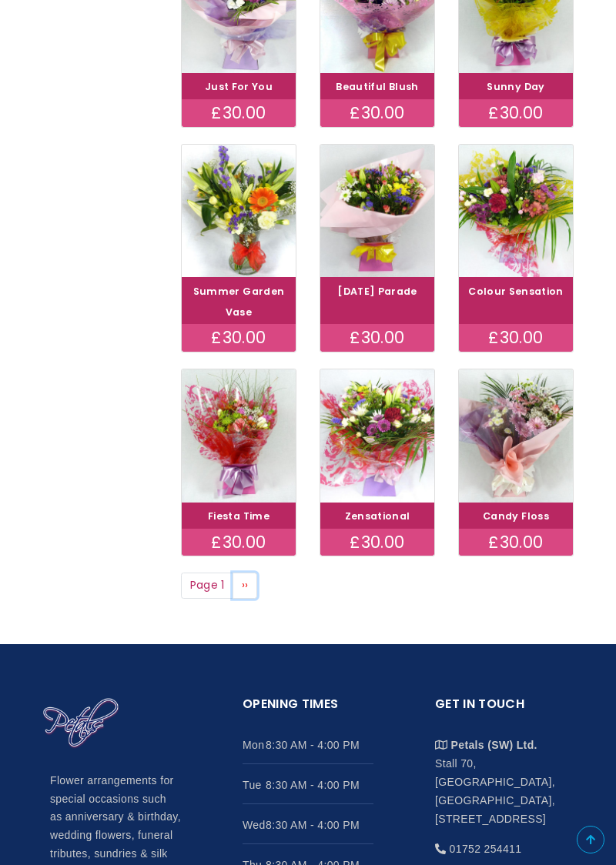
click at [255, 588] on link "Next page ››" at bounding box center [244, 585] width 25 height 26
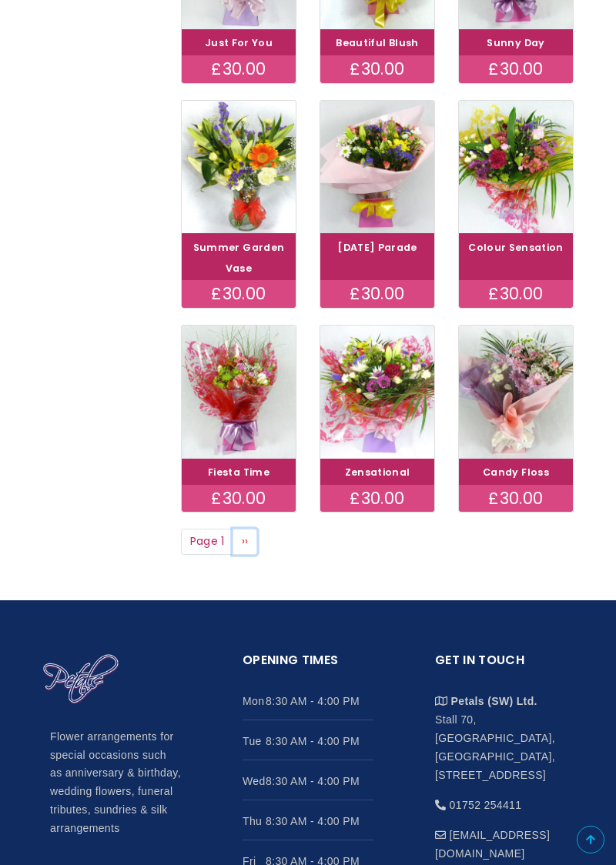
scroll to position [649, 0]
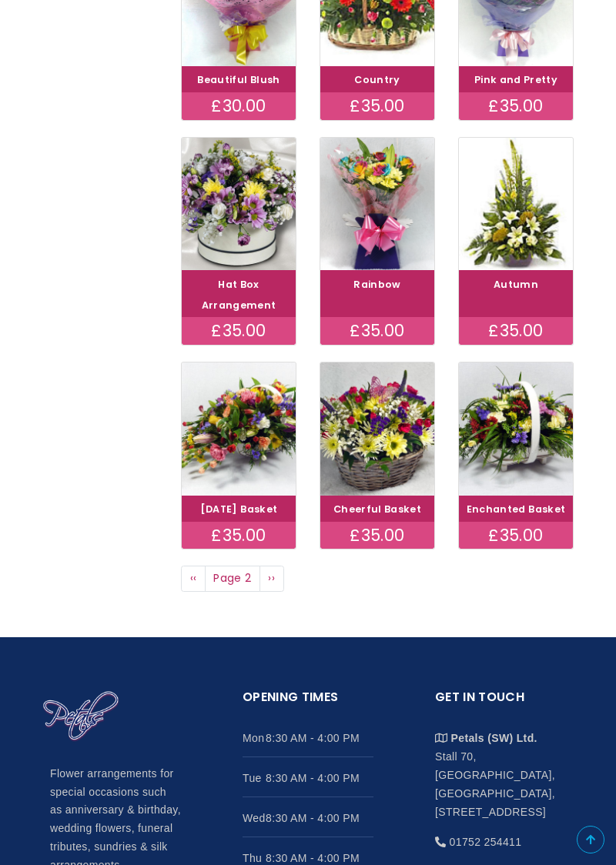
scroll to position [591, 0]
click at [242, 209] on img at bounding box center [239, 204] width 114 height 133
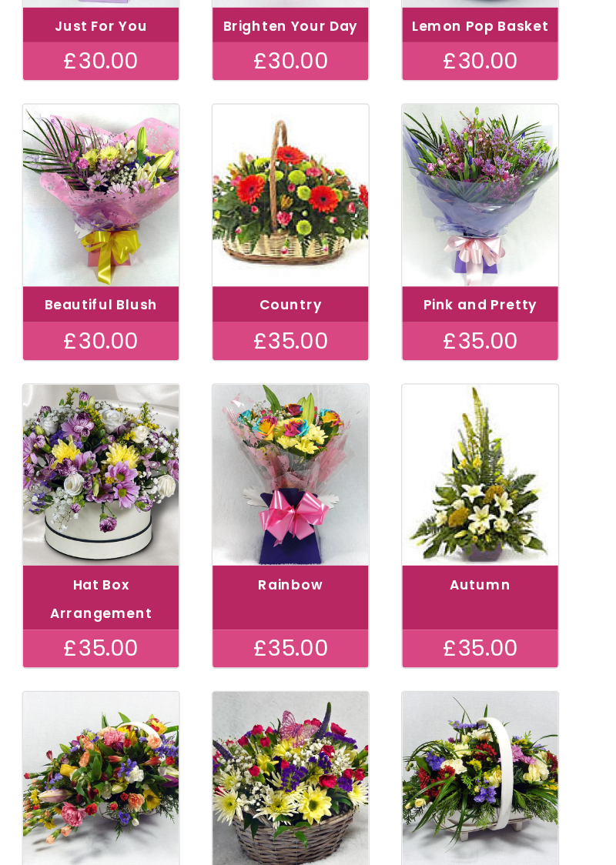
scroll to position [447, 0]
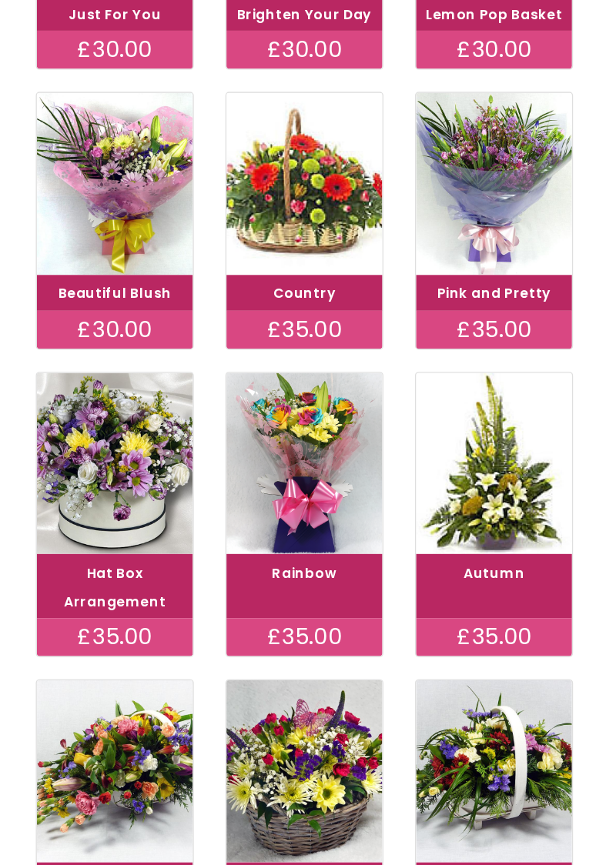
click at [397, 145] on img at bounding box center [377, 143] width 114 height 133
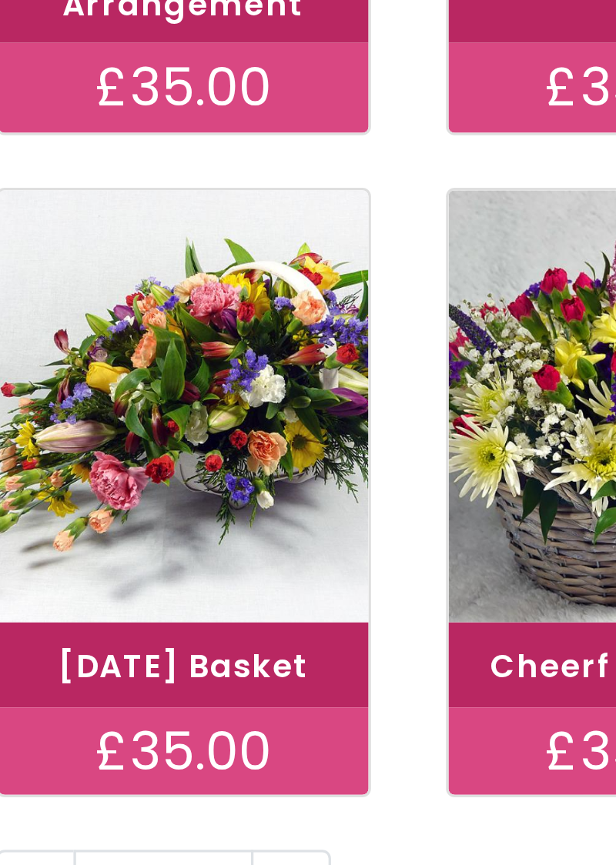
scroll to position [565, 0]
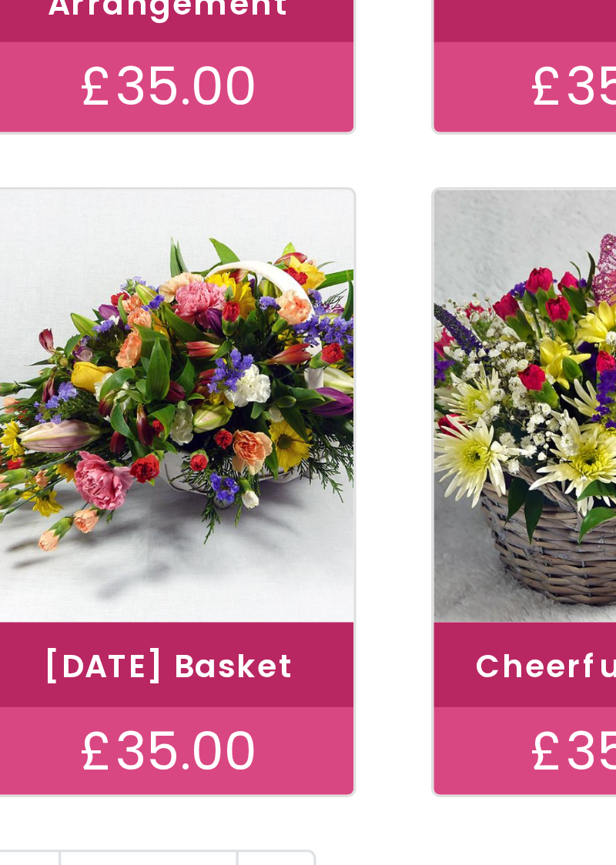
click at [259, 540] on link "Carnival Basket" at bounding box center [239, 535] width 78 height 13
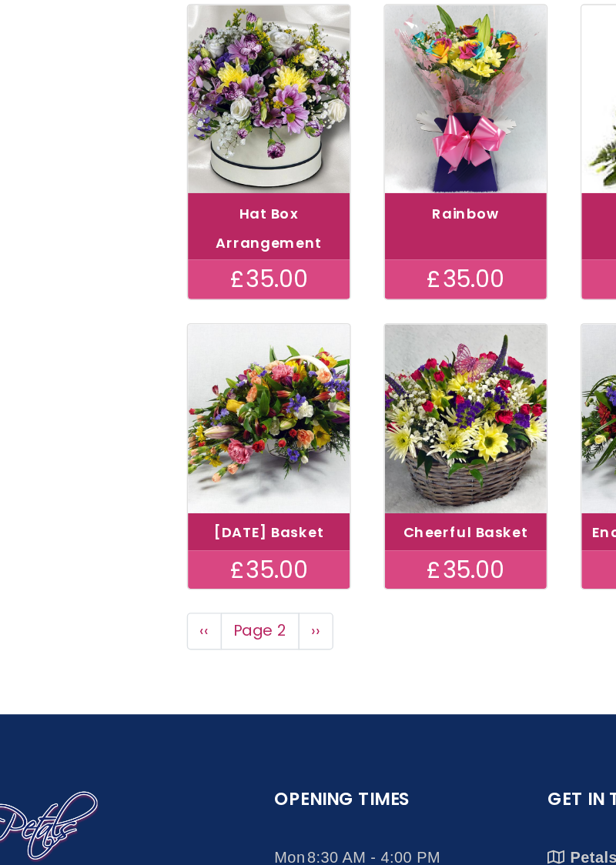
scroll to position [569, 0]
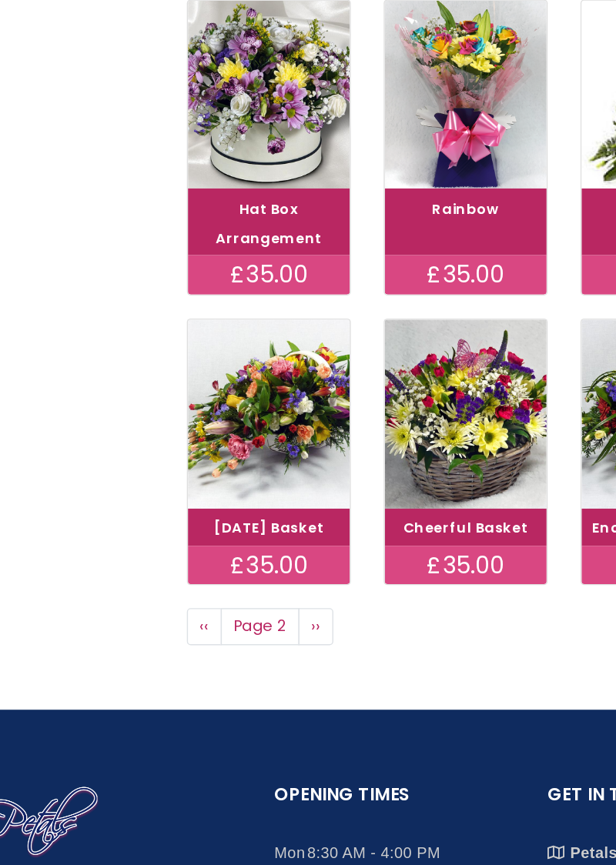
click at [246, 227] on img at bounding box center [239, 225] width 114 height 133
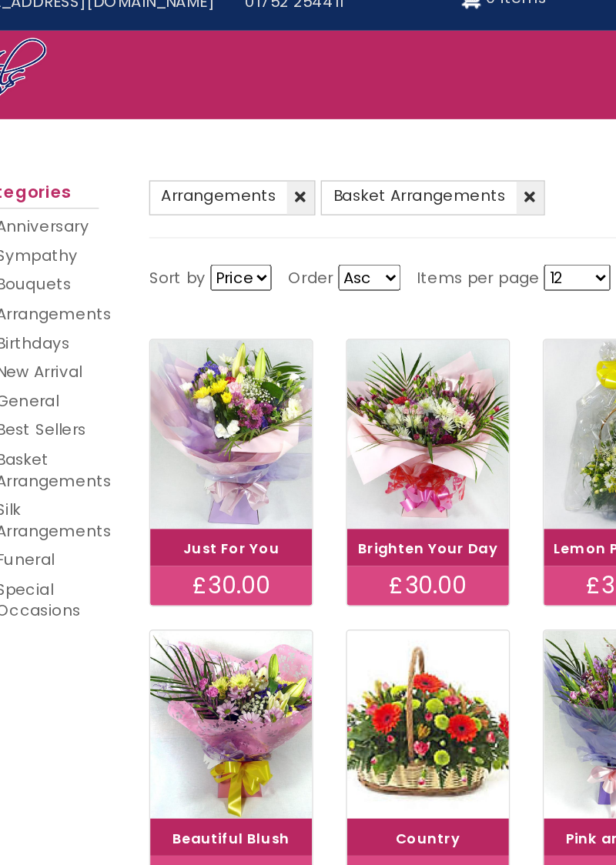
scroll to position [0, 0]
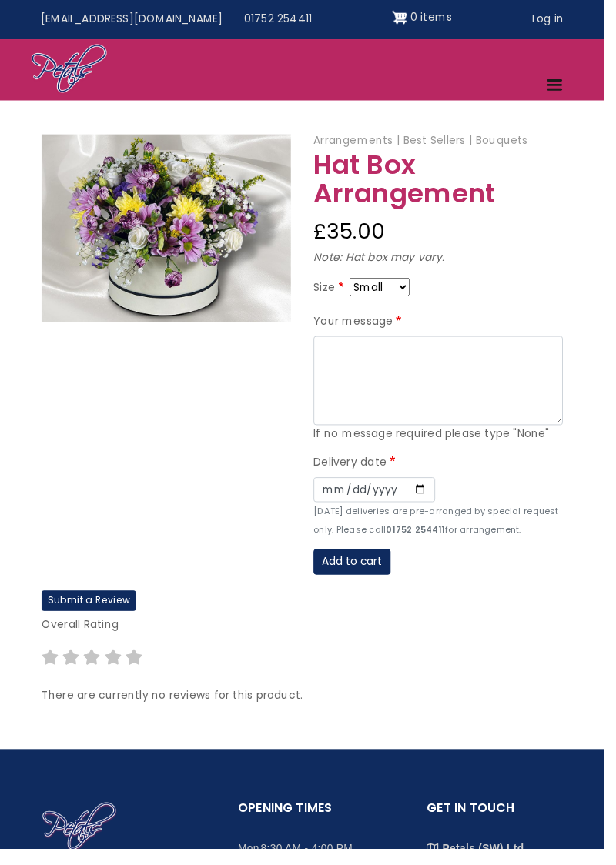
click at [412, 295] on select "Small Medium Large" at bounding box center [386, 292] width 61 height 18
select select "9"
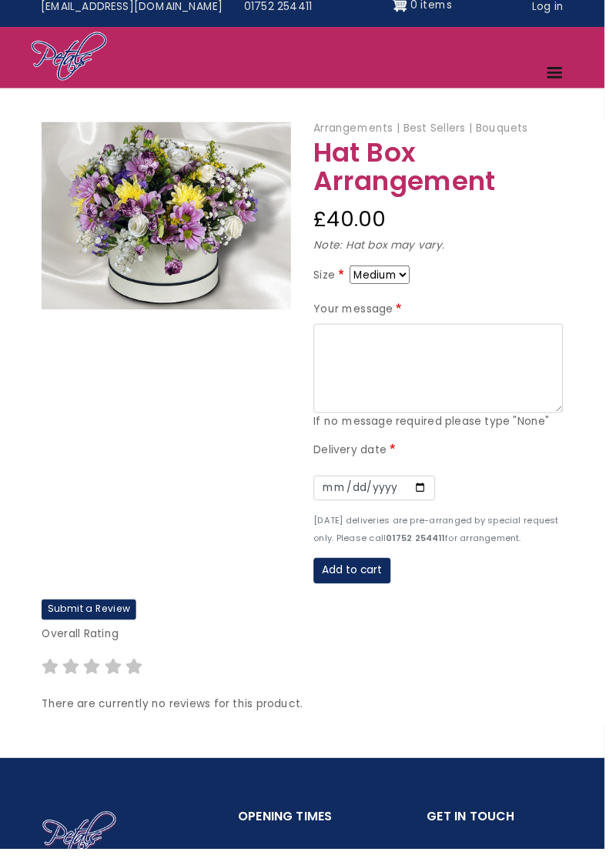
scroll to position [15, 0]
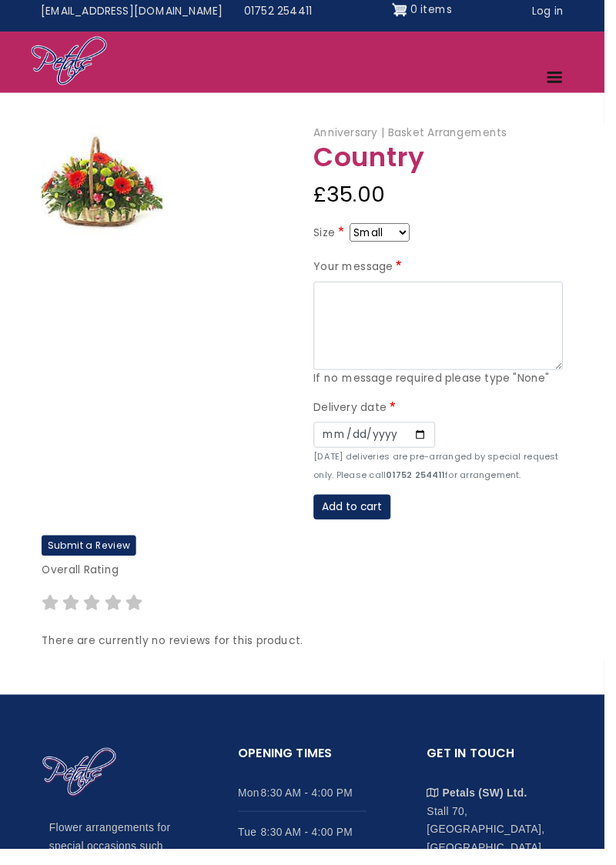
scroll to position [12, 0]
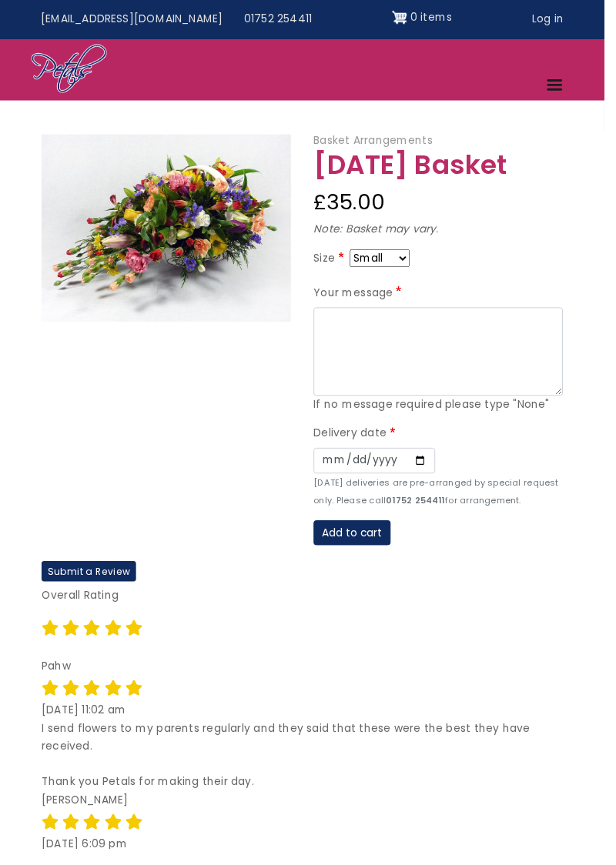
click at [412, 268] on select "Small Medium Large" at bounding box center [386, 263] width 61 height 18
select select "9"
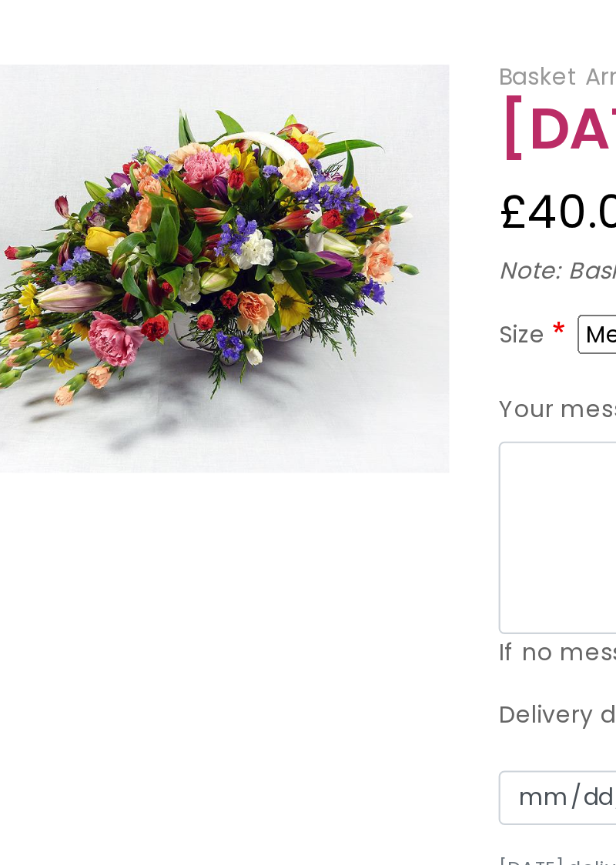
scroll to position [52, 0]
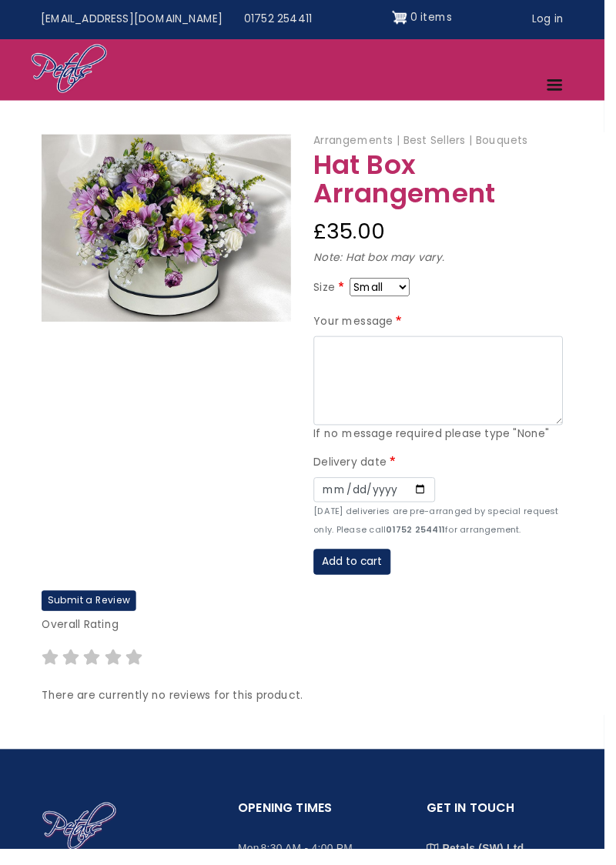
click at [415, 295] on select "Small Medium Large" at bounding box center [386, 292] width 61 height 18
select select "9"
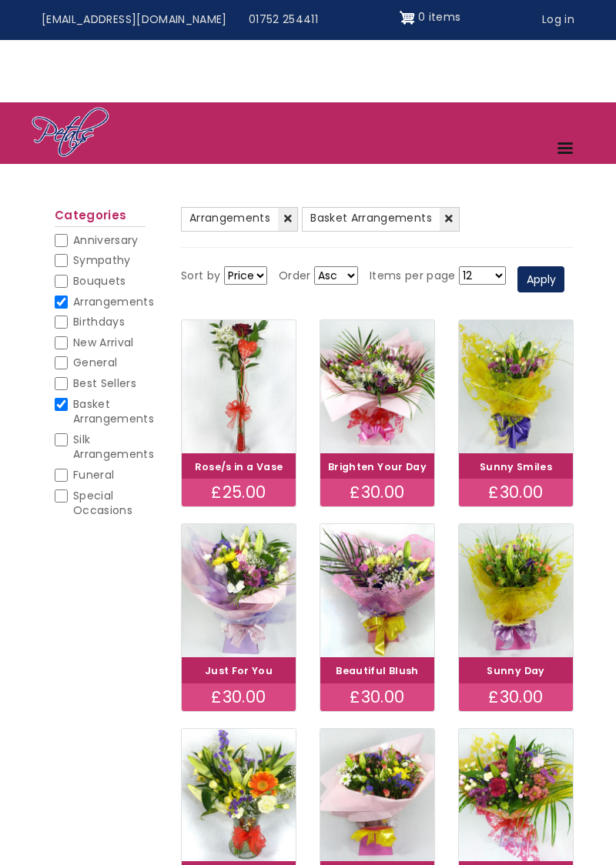
scroll to position [649, 0]
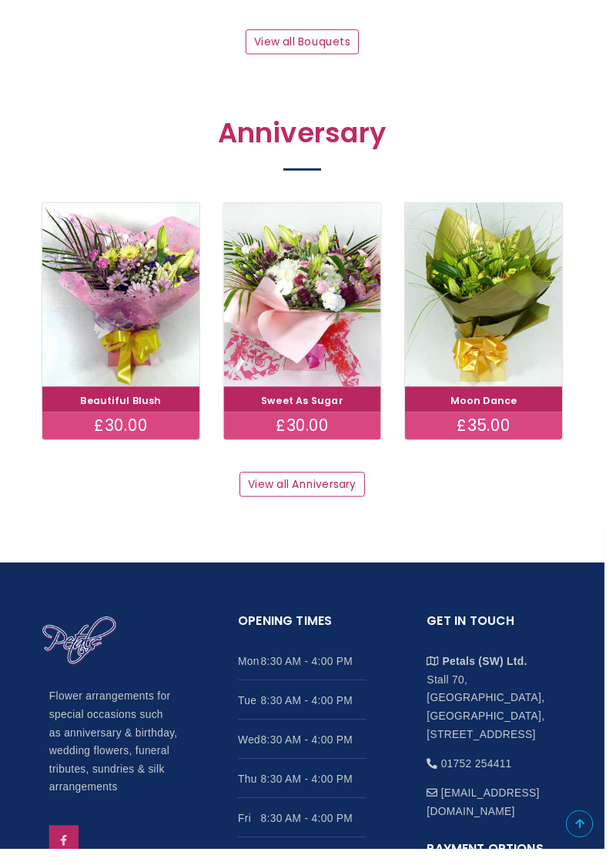
scroll to position [1601, 0]
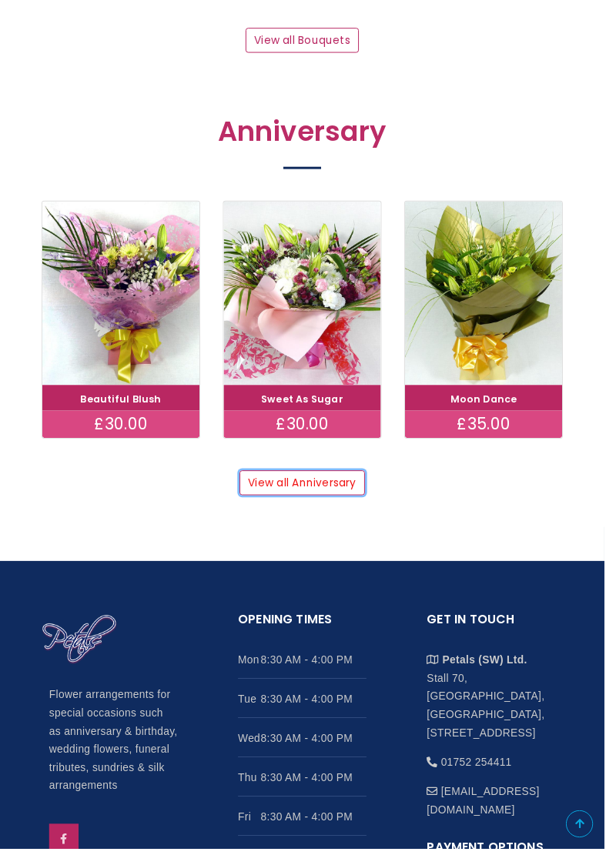
click at [314, 485] on link "View all Anniversary" at bounding box center [308, 492] width 128 height 26
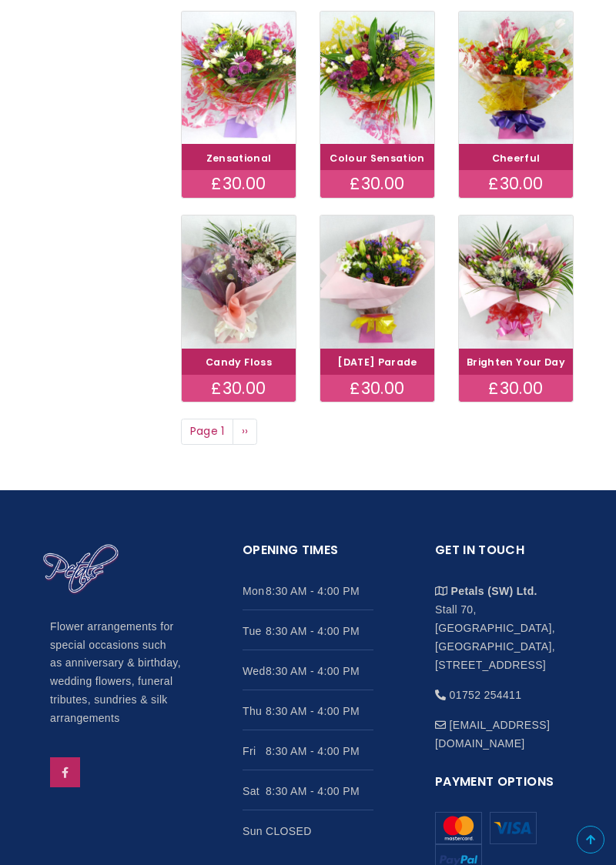
scroll to position [789, 0]
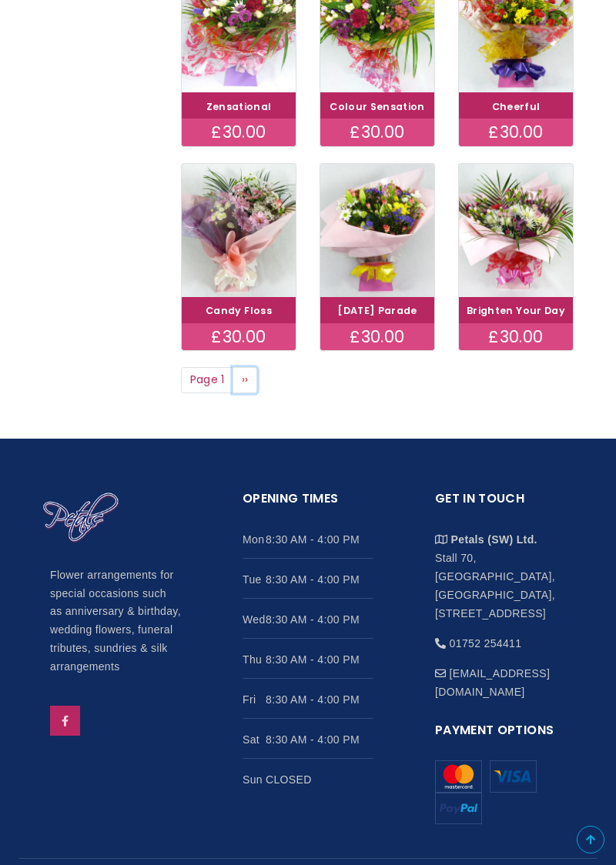
click at [249, 367] on link "Next page ››" at bounding box center [244, 380] width 25 height 26
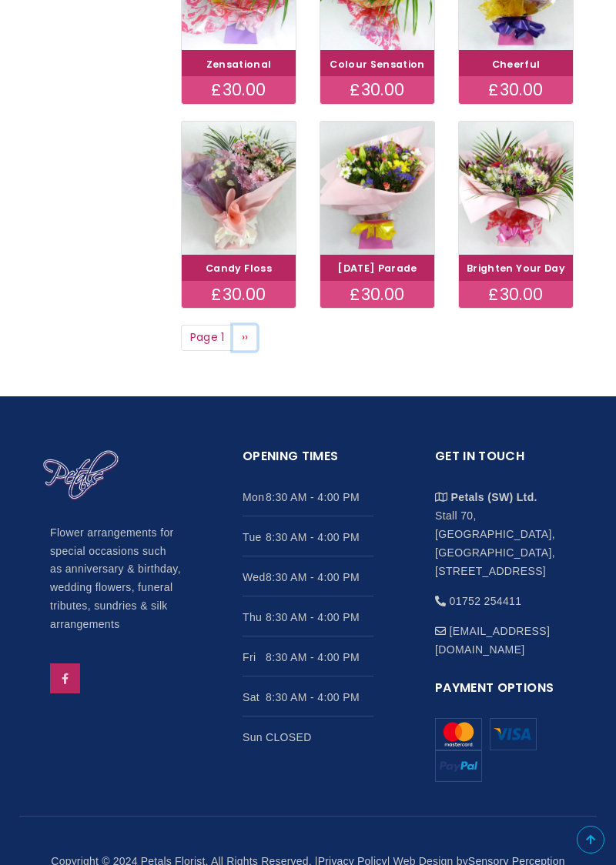
scroll to position [839, 0]
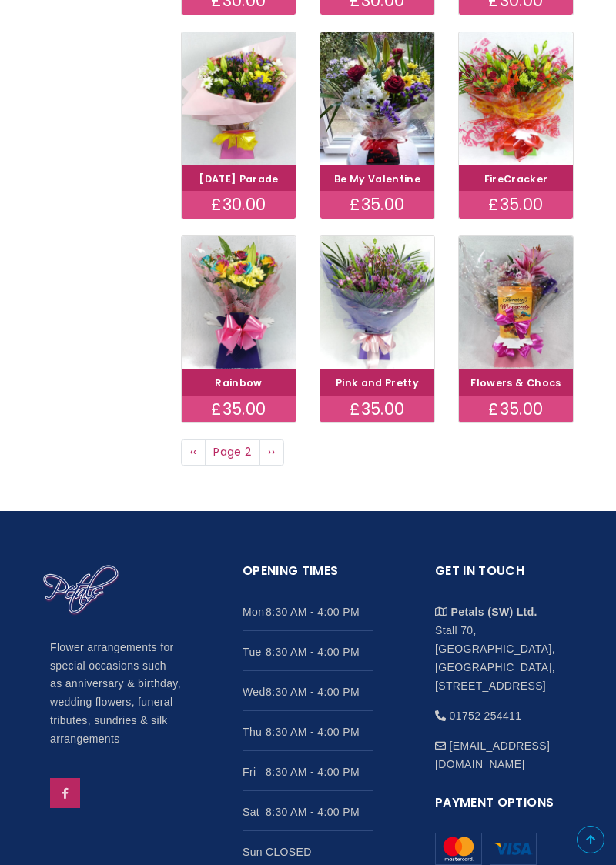
scroll to position [719, 0]
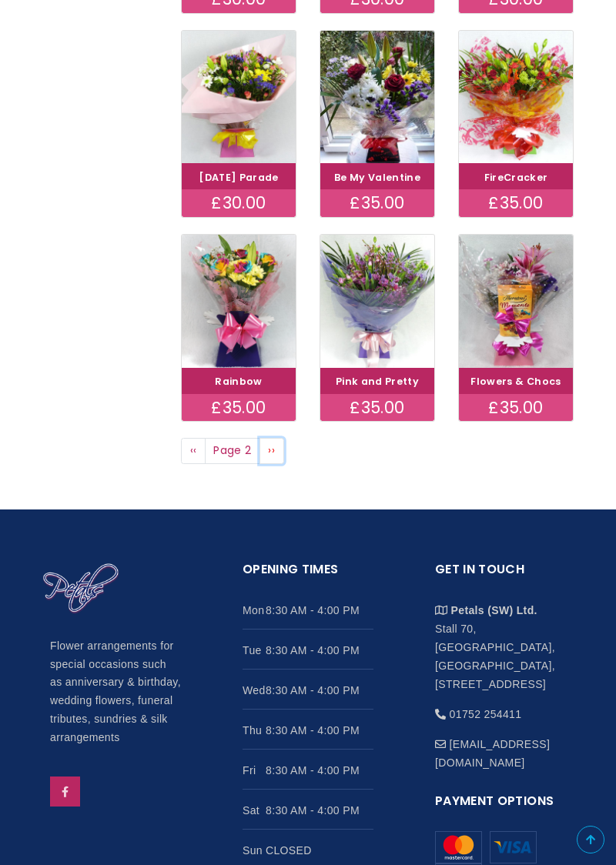
click at [280, 438] on link "Next page ››" at bounding box center [271, 451] width 25 height 26
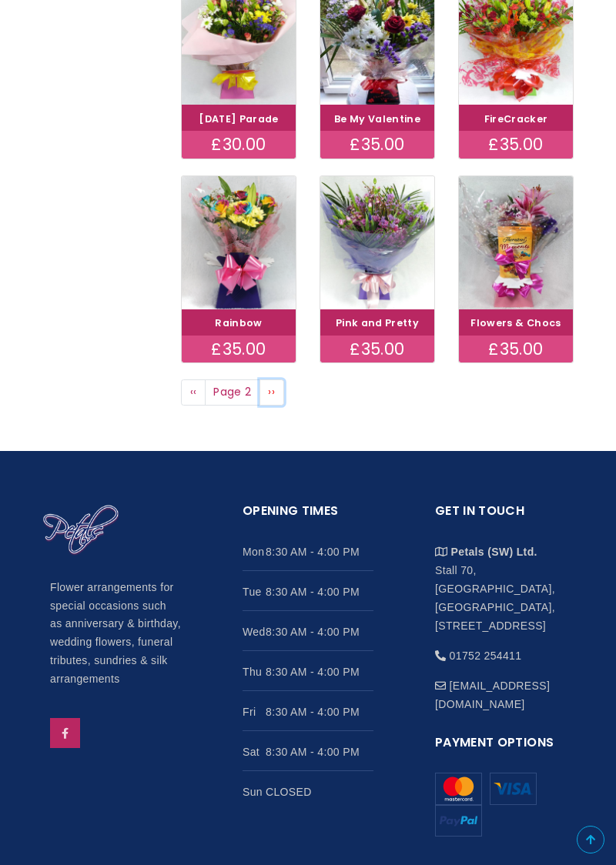
scroll to position [783, 0]
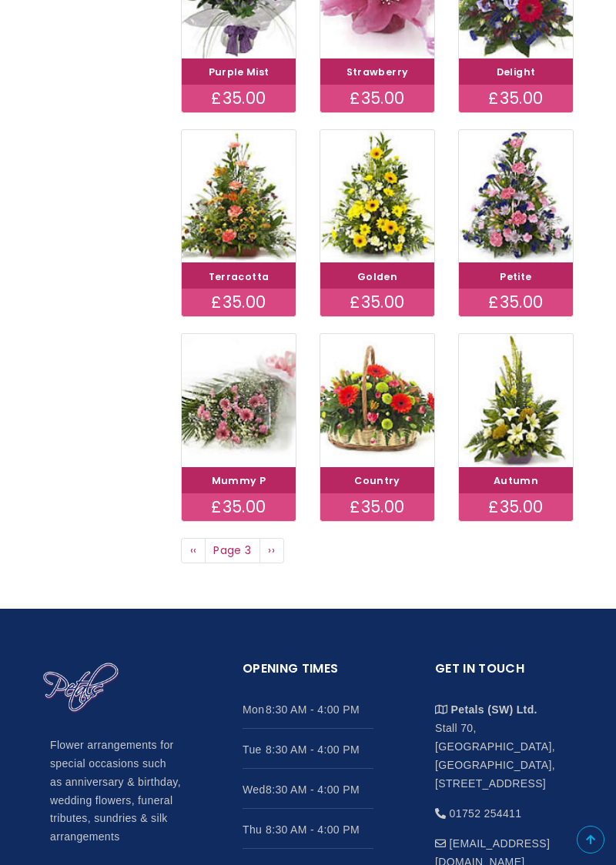
scroll to position [599, 0]
click at [279, 549] on link "Next page ››" at bounding box center [271, 551] width 25 height 26
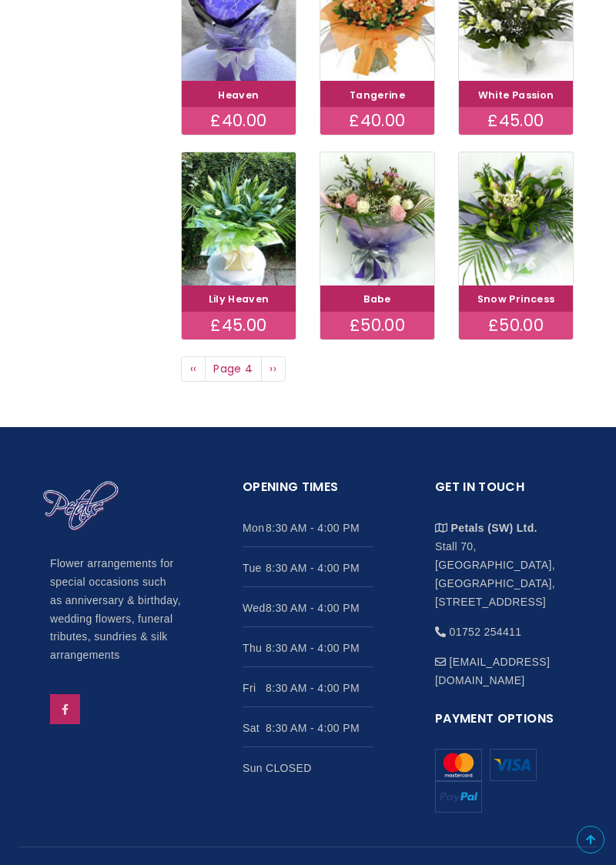
scroll to position [789, 0]
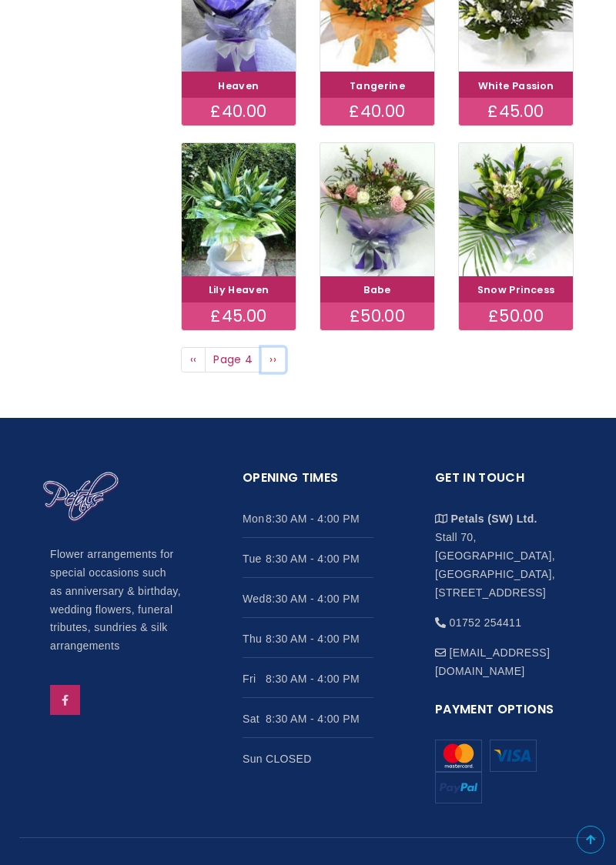
click at [279, 361] on link "Next page ››" at bounding box center [273, 360] width 25 height 26
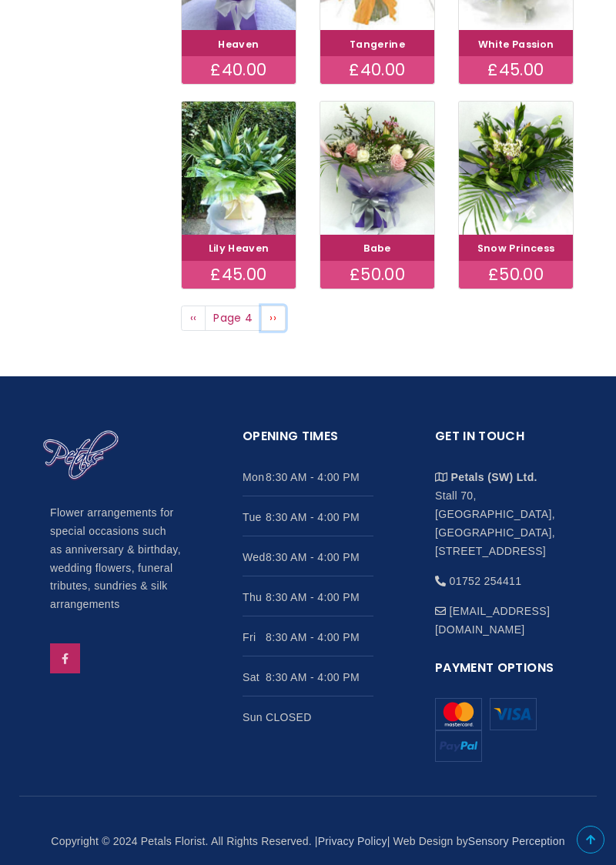
scroll to position [839, 0]
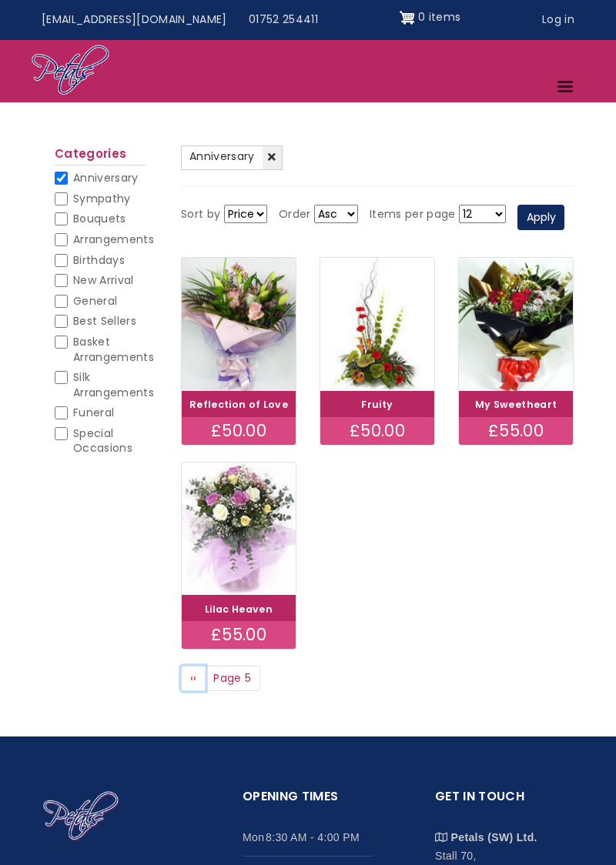
click at [190, 685] on link "Previous page ‹‹" at bounding box center [193, 679] width 25 height 26
click at [74, 174] on span "Anniversary" at bounding box center [105, 177] width 65 height 15
click at [68, 174] on input "Anniversary" at bounding box center [61, 178] width 13 height 13
checkbox input "false"
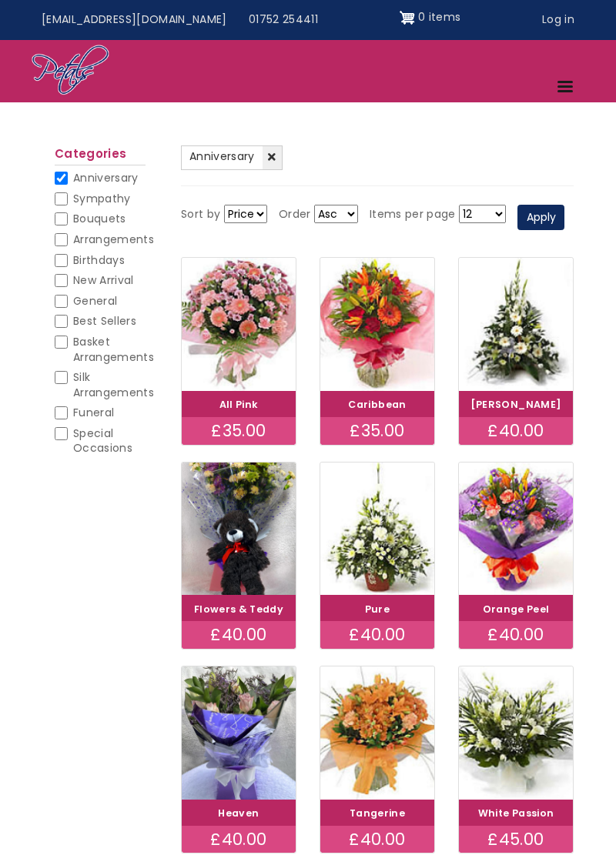
click at [379, 323] on img at bounding box center [377, 324] width 114 height 133
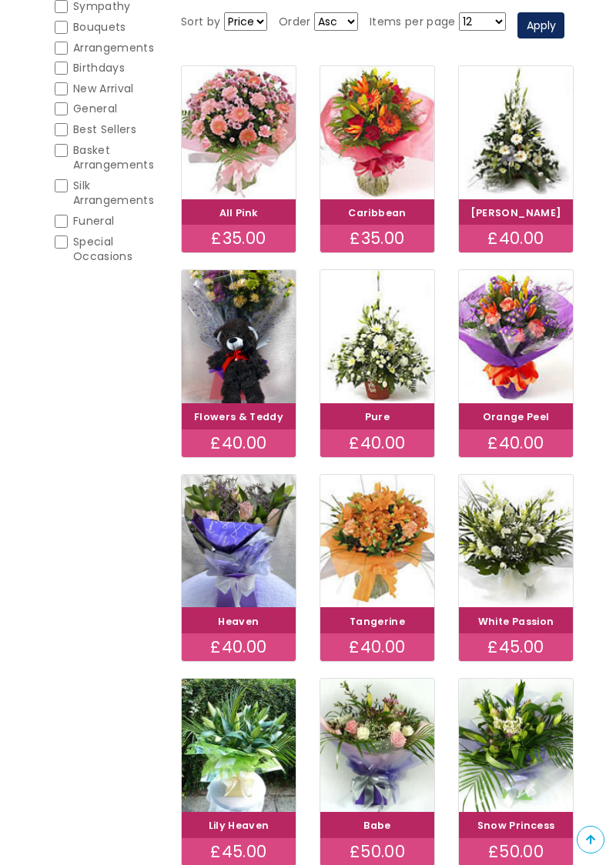
scroll to position [255, 0]
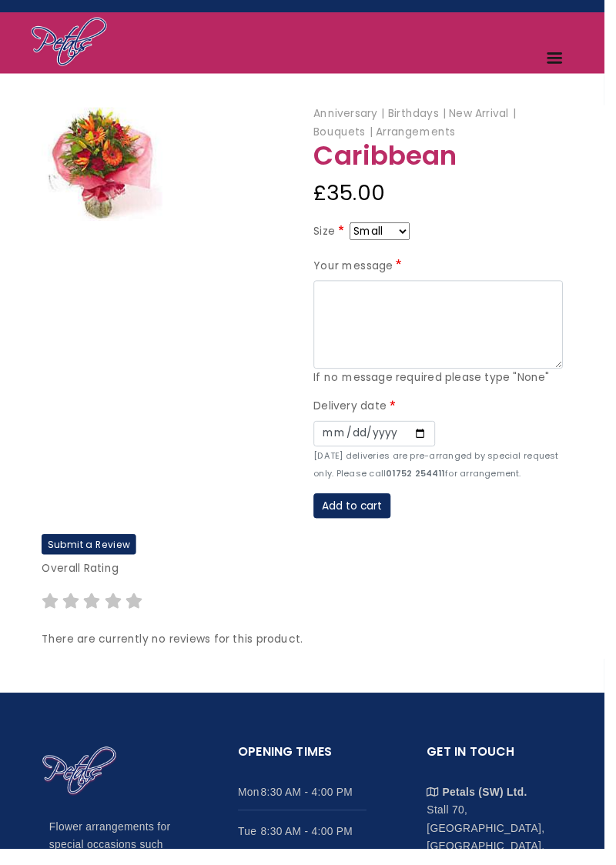
scroll to position [42, 0]
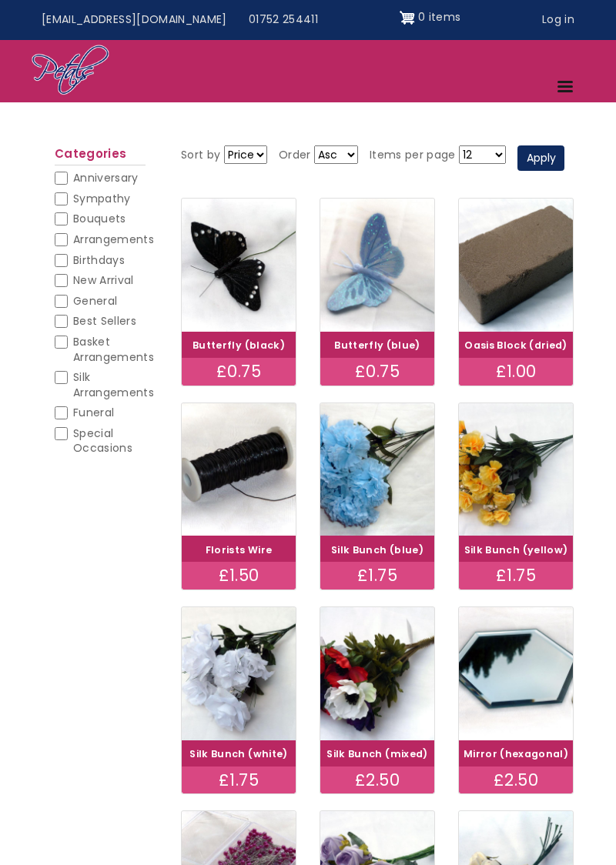
click at [78, 337] on span "Basket Arrangements" at bounding box center [113, 349] width 81 height 31
click at [68, 337] on input "Basket Arrangements" at bounding box center [61, 341] width 13 height 13
checkbox input "false"
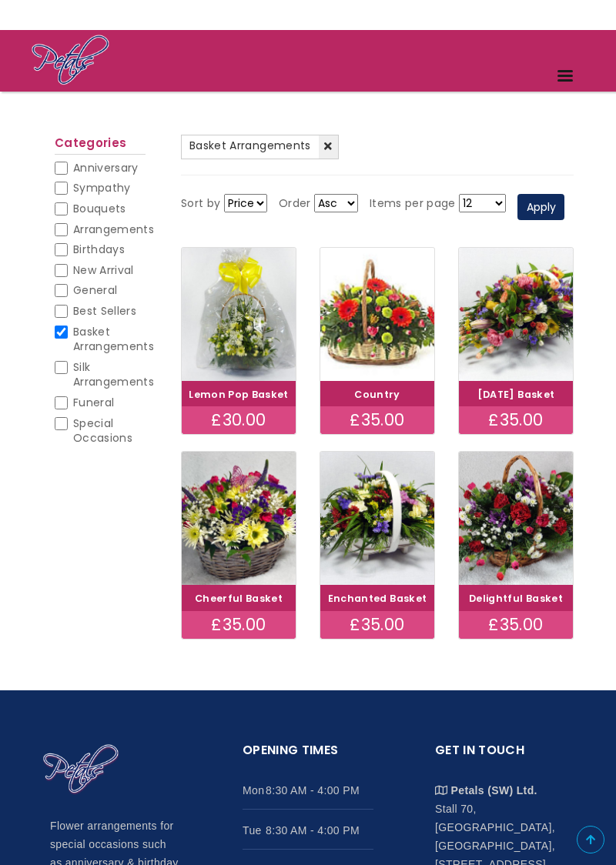
scroll to position [75, 0]
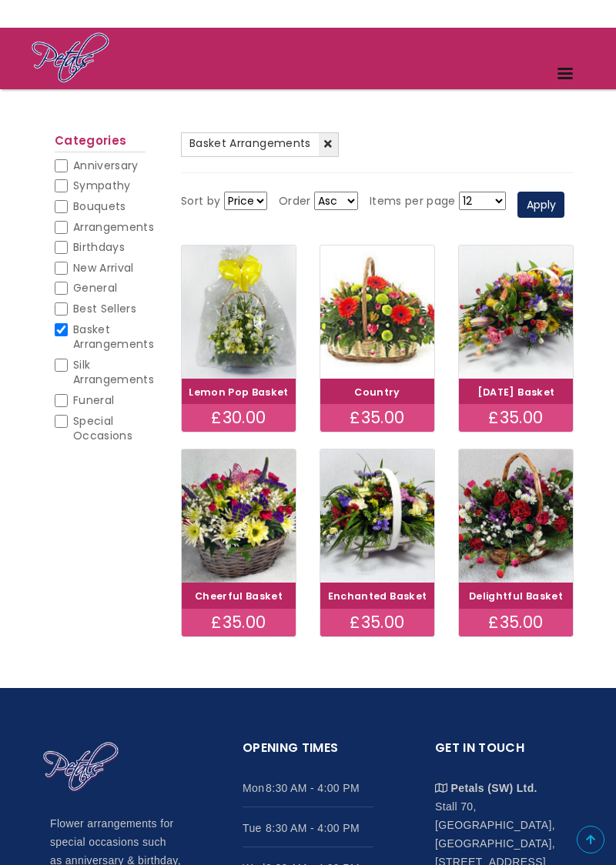
click at [75, 224] on span "Arrangements" at bounding box center [113, 226] width 81 height 15
click at [68, 224] on input "Arrangements" at bounding box center [61, 227] width 13 height 13
checkbox input "false"
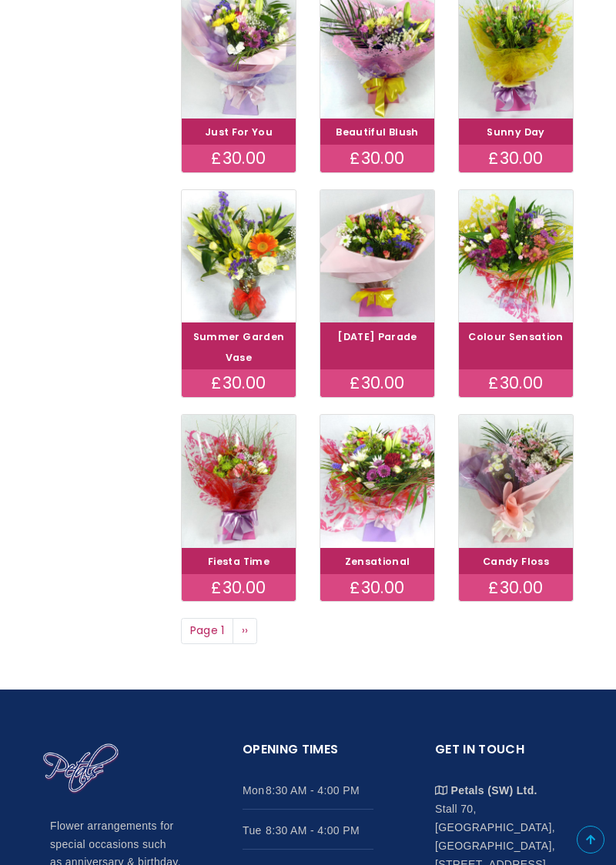
scroll to position [552, 0]
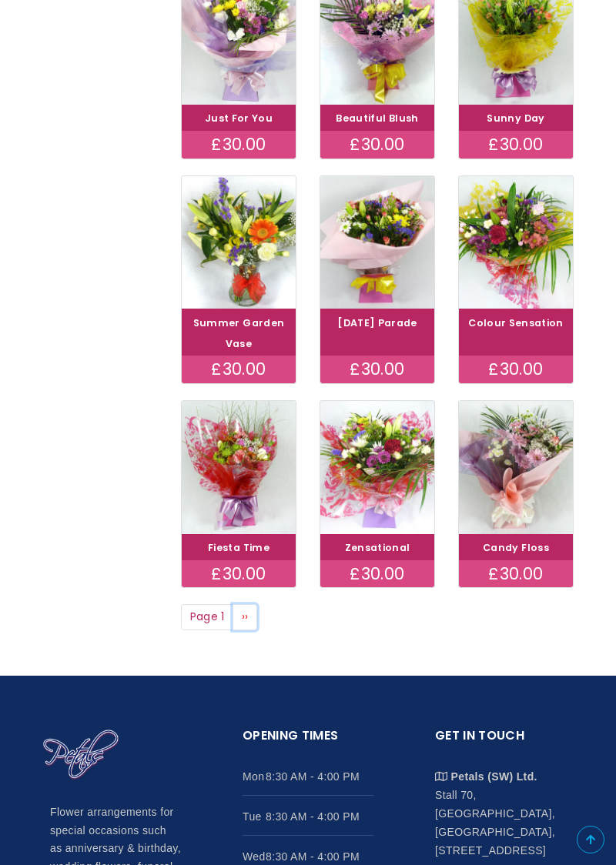
click at [254, 622] on link "Next page ››" at bounding box center [244, 617] width 25 height 26
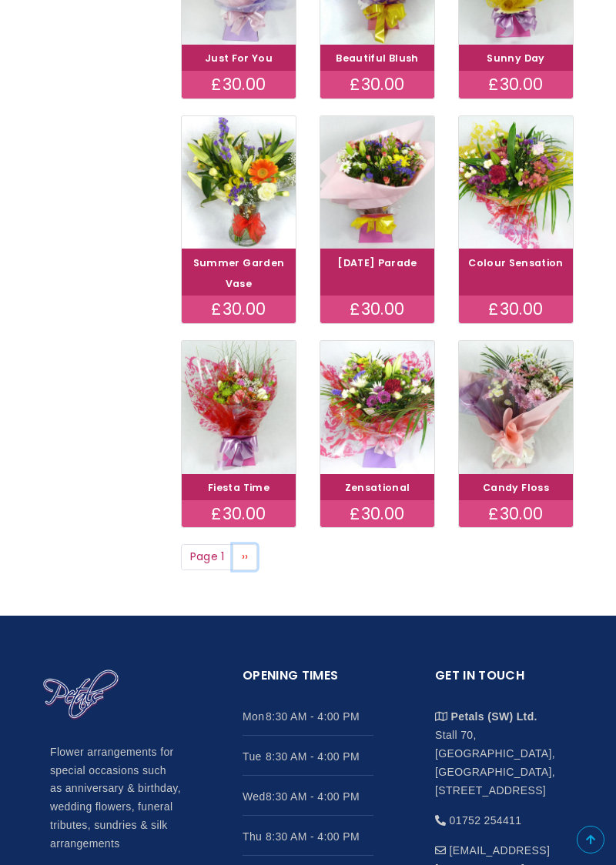
scroll to position [617, 0]
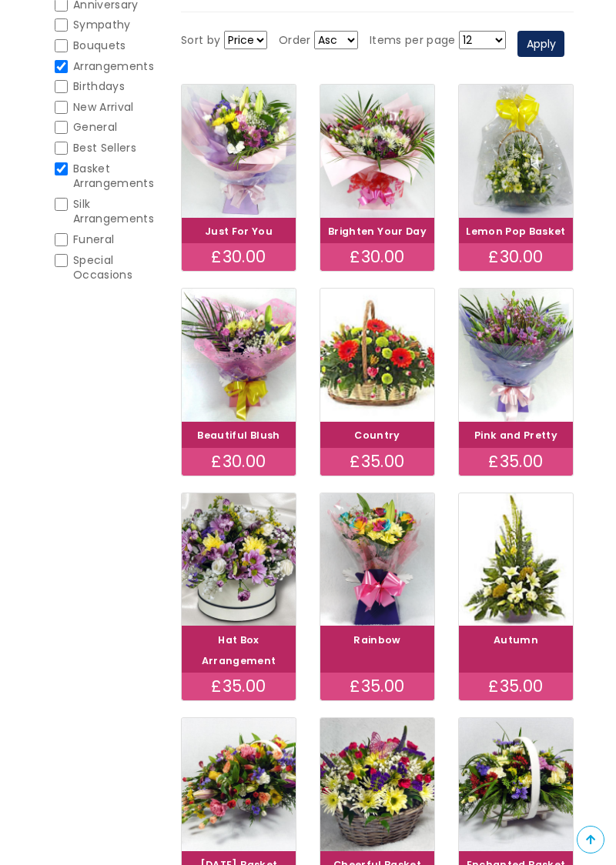
scroll to position [236, 0]
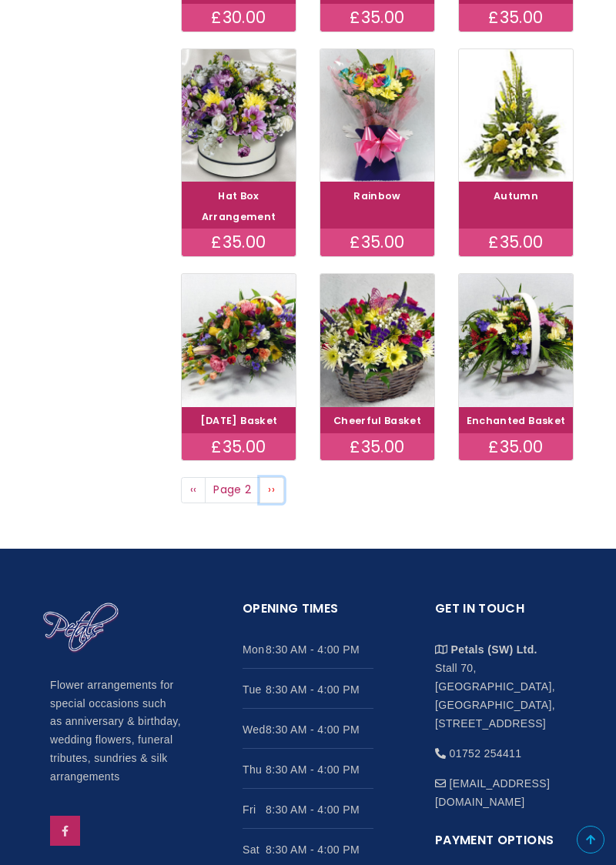
click at [271, 486] on span "››" at bounding box center [271, 489] width 7 height 15
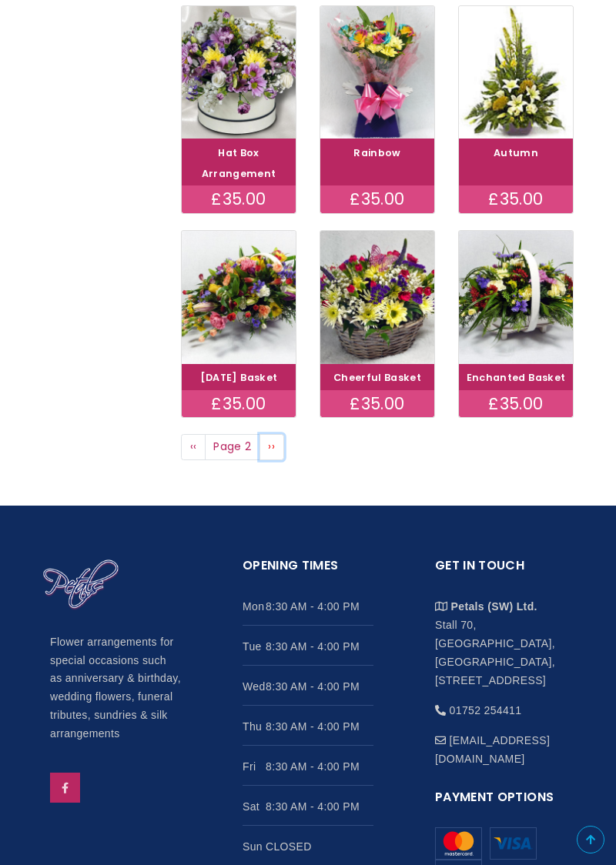
scroll to position [744, 0]
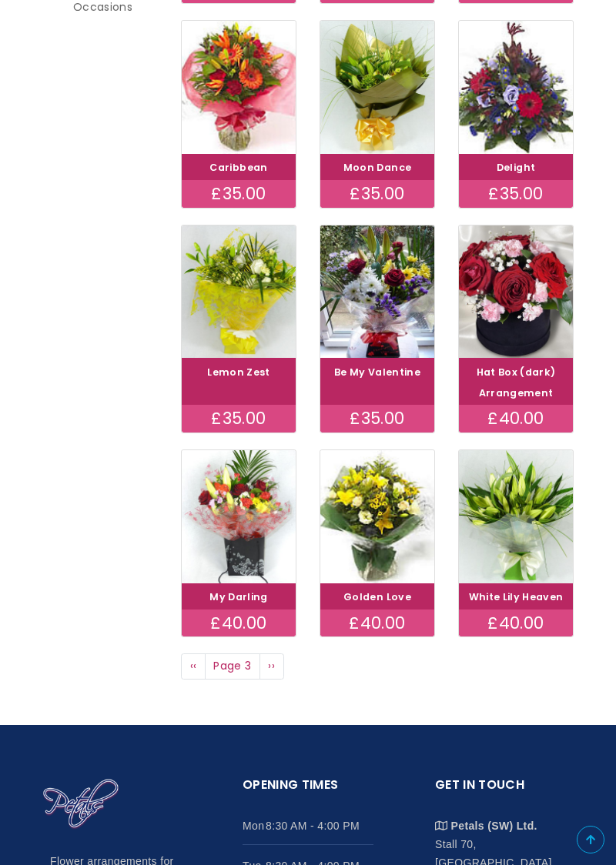
scroll to position [505, 0]
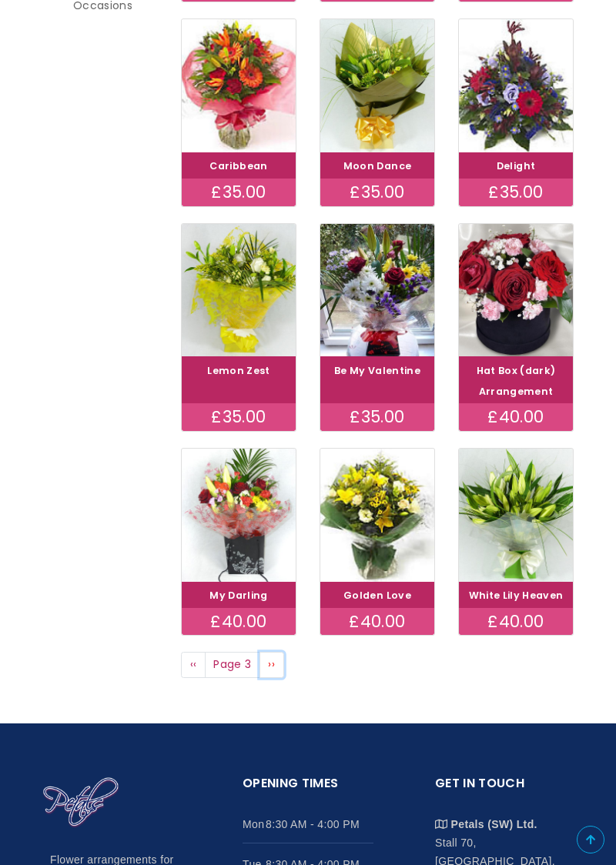
click at [280, 669] on link "Next page ››" at bounding box center [271, 665] width 25 height 26
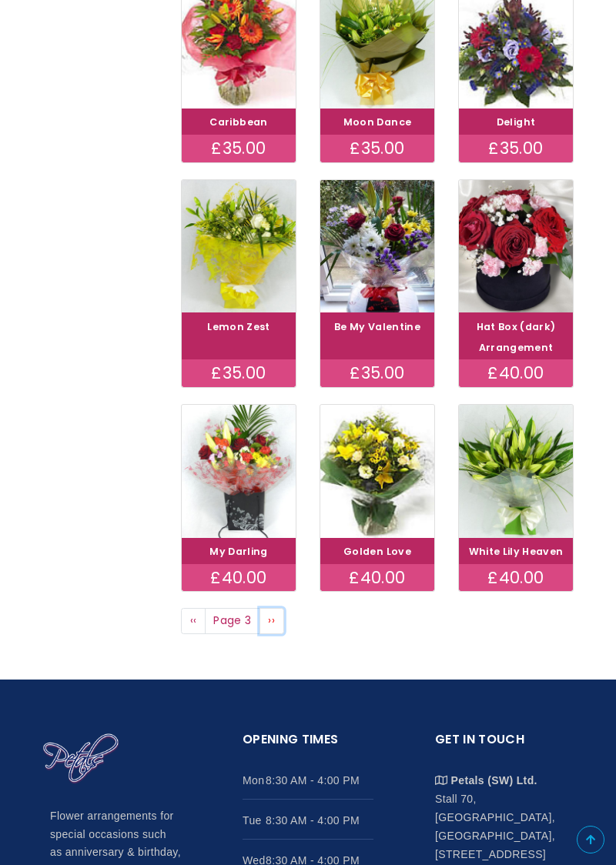
scroll to position [569, 0]
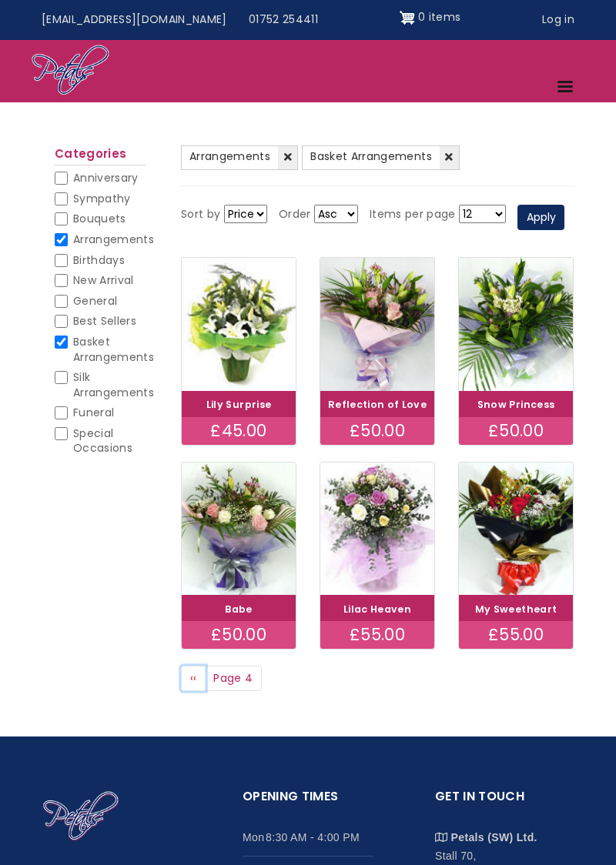
click at [202, 688] on link "Previous page ‹‹" at bounding box center [193, 679] width 25 height 26
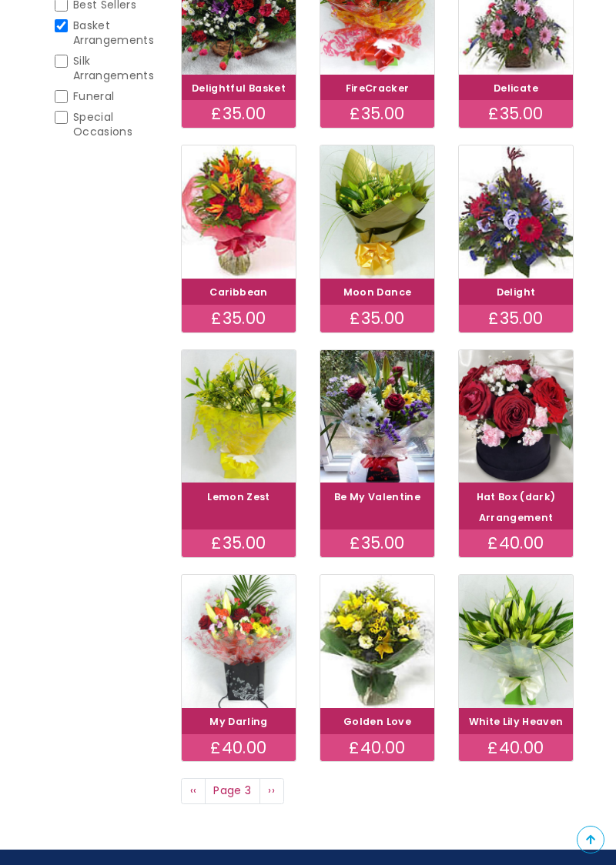
scroll to position [379, 0]
click at [194, 797] on link "Previous page ‹‹" at bounding box center [193, 791] width 25 height 26
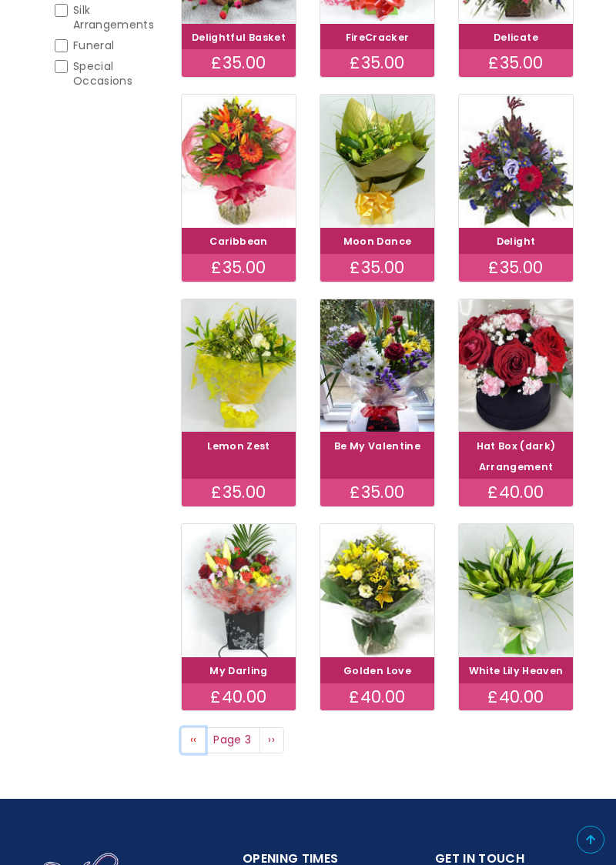
scroll to position [443, 0]
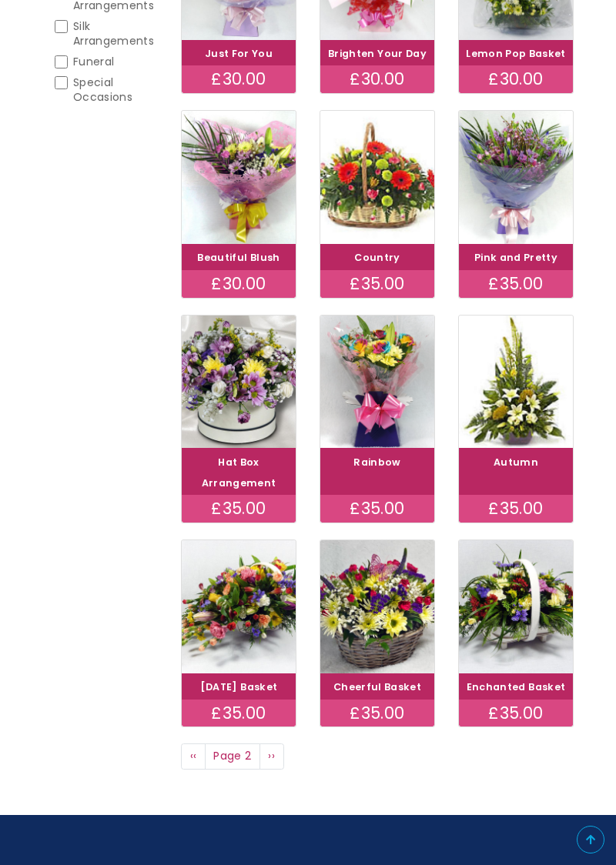
scroll to position [415, 0]
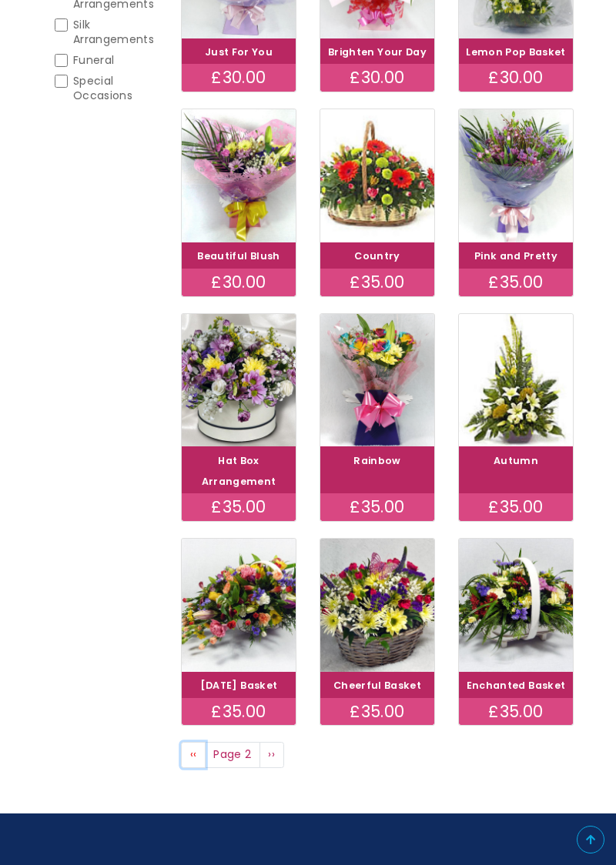
click at [197, 754] on link "Previous page ‹‹" at bounding box center [193, 755] width 25 height 26
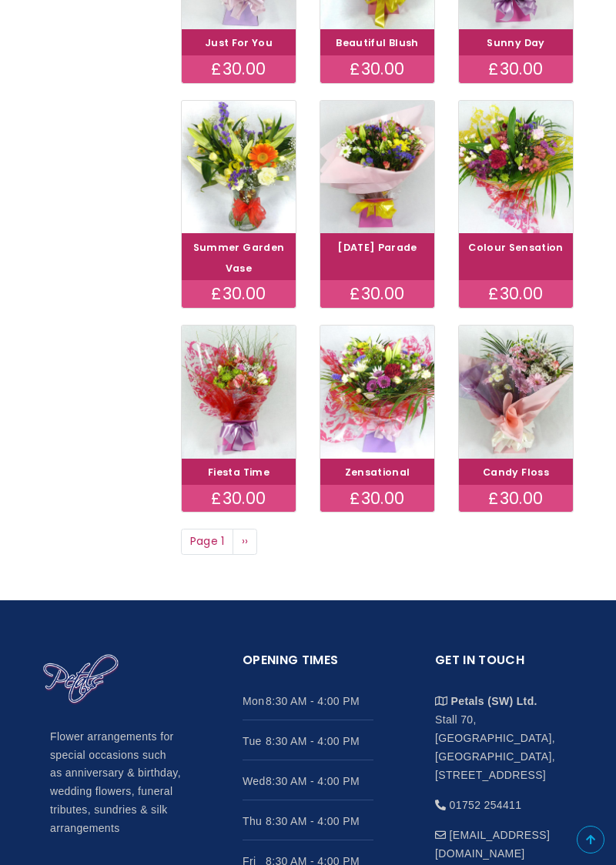
scroll to position [629, 0]
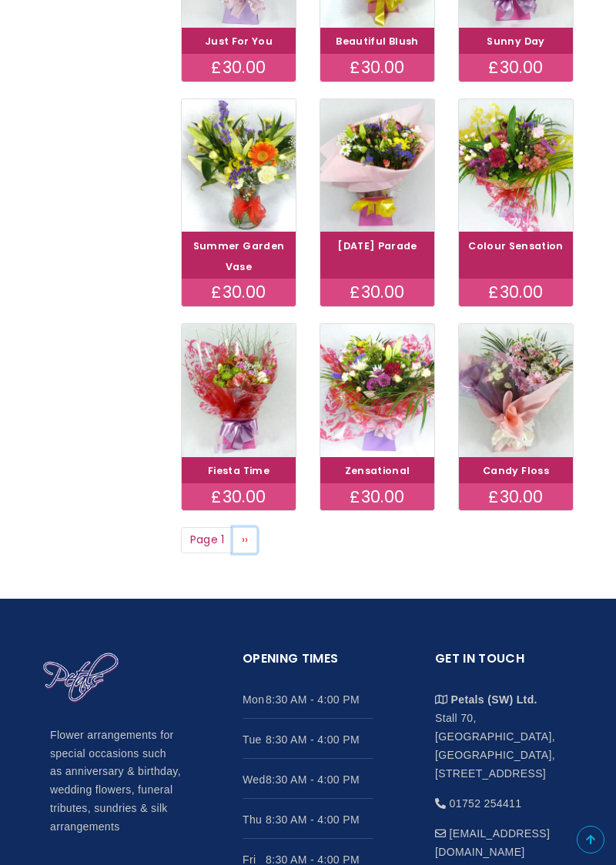
click at [240, 539] on link "Next page ››" at bounding box center [244, 540] width 25 height 26
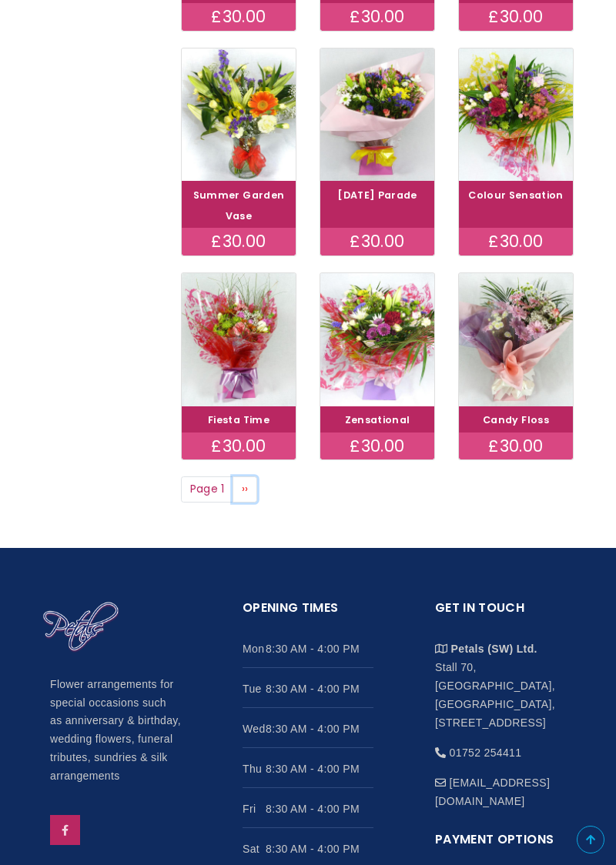
scroll to position [694, 0]
